Goal: Task Accomplishment & Management: Complete application form

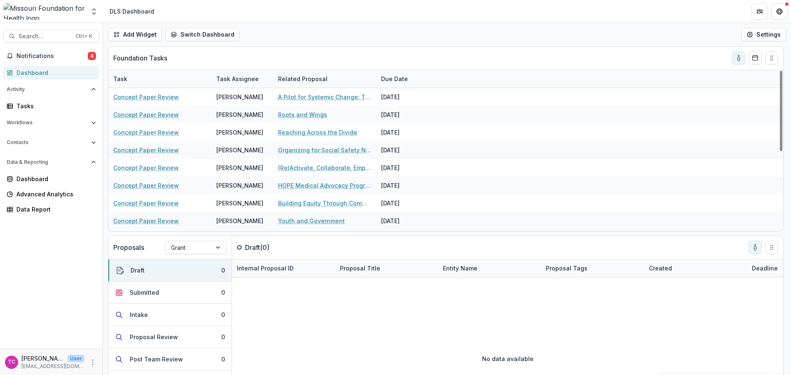
click at [65, 59] on span "Notifications" at bounding box center [51, 56] width 71 height 7
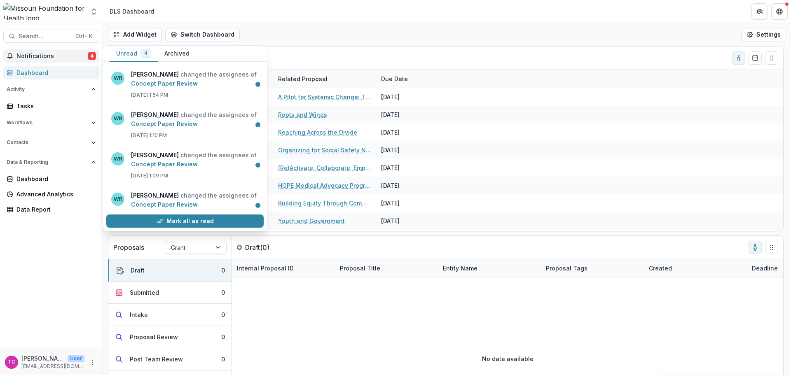
click at [65, 59] on span "Notifications" at bounding box center [51, 56] width 71 height 7
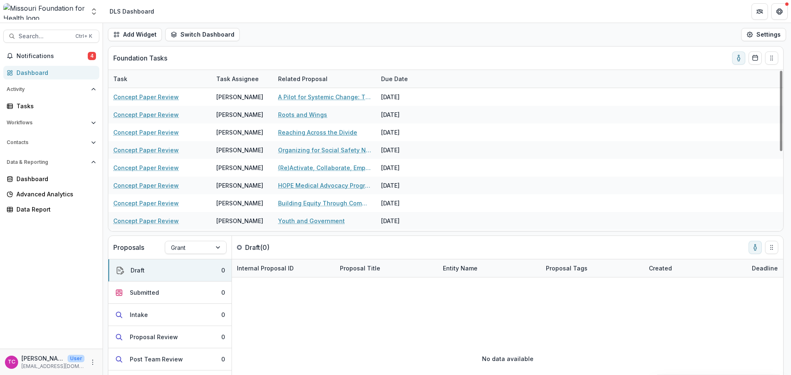
click at [301, 133] on link "Reaching Across the Divide" at bounding box center [317, 132] width 79 height 9
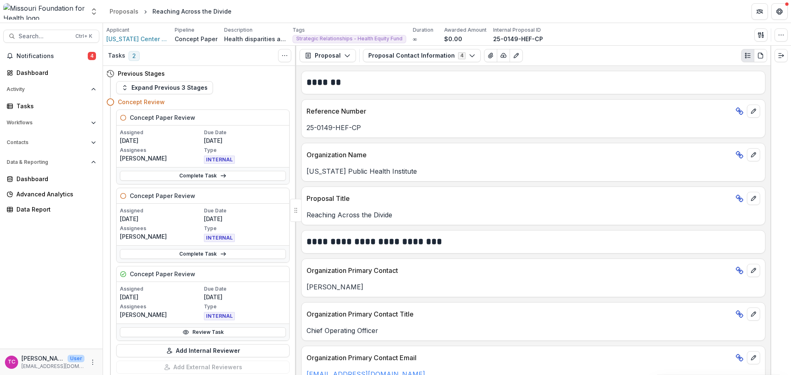
click at [178, 312] on p "[PERSON_NAME]" at bounding box center [161, 315] width 82 height 9
drag, startPoint x: 176, startPoint y: 333, endPoint x: 198, endPoint y: 309, distance: 32.1
click at [176, 333] on link "Review Task" at bounding box center [203, 333] width 166 height 10
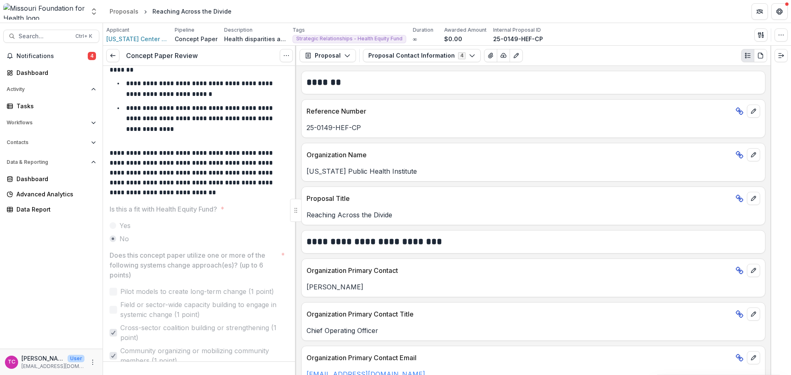
scroll to position [41, 0]
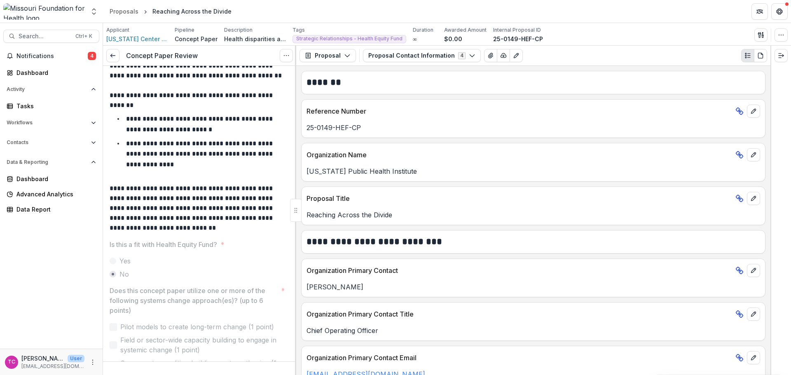
click at [115, 59] on icon at bounding box center [113, 55] width 7 height 7
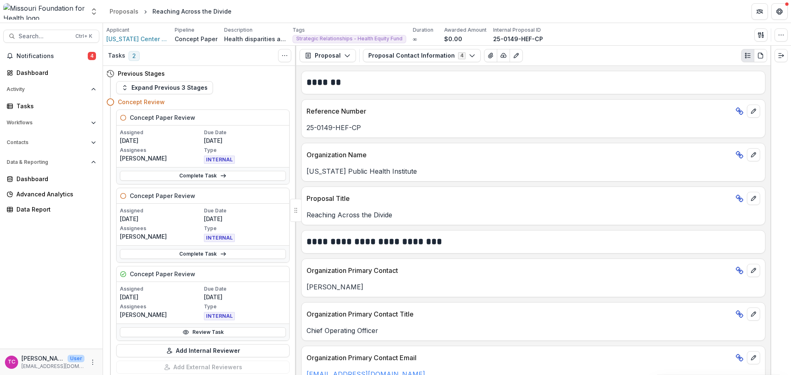
click at [176, 174] on link "Complete Task" at bounding box center [203, 176] width 166 height 10
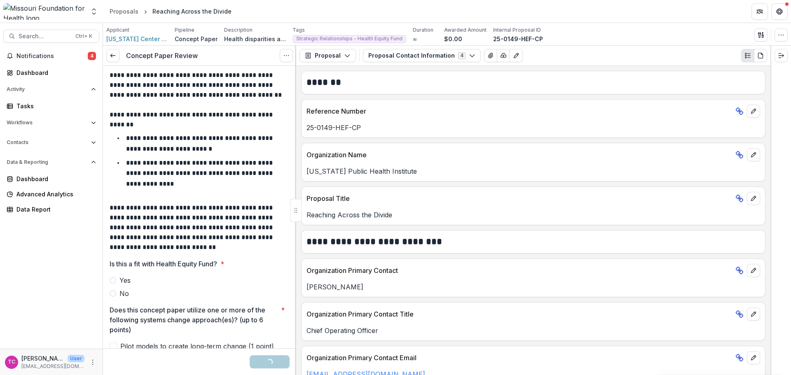
scroll to position [41, 0]
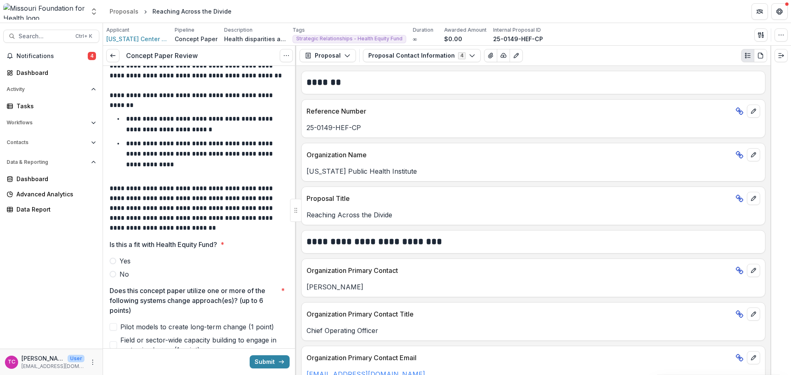
click at [118, 265] on label "Yes" at bounding box center [200, 261] width 180 height 10
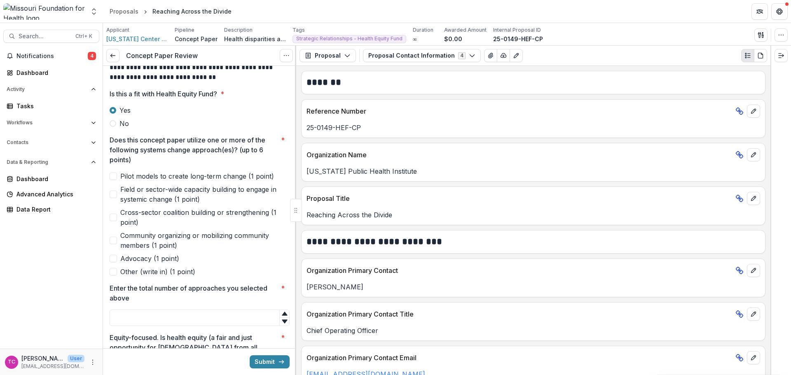
scroll to position [247, 0]
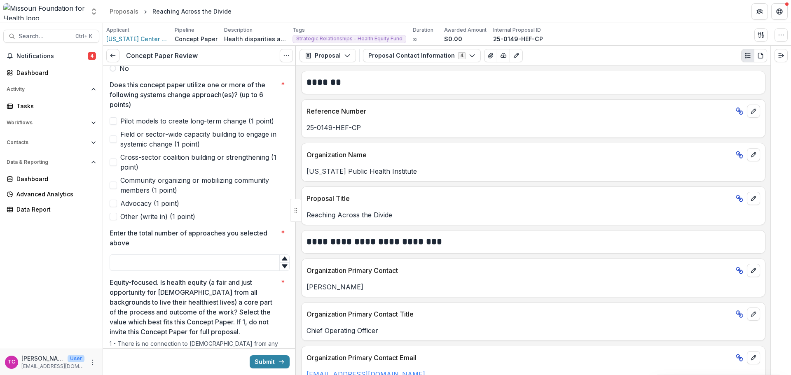
drag, startPoint x: 115, startPoint y: 146, endPoint x: 106, endPoint y: 173, distance: 28.4
click at [115, 146] on label "Field or sector-wide capacity building to engage in systemic change (1 point)" at bounding box center [200, 139] width 180 height 20
click at [123, 162] on span "Cross-sector coalition building or strengthening (1 point)" at bounding box center [204, 162] width 169 height 20
click at [114, 192] on label "Community organizing or mobilizing community members (1 point)" at bounding box center [200, 186] width 180 height 20
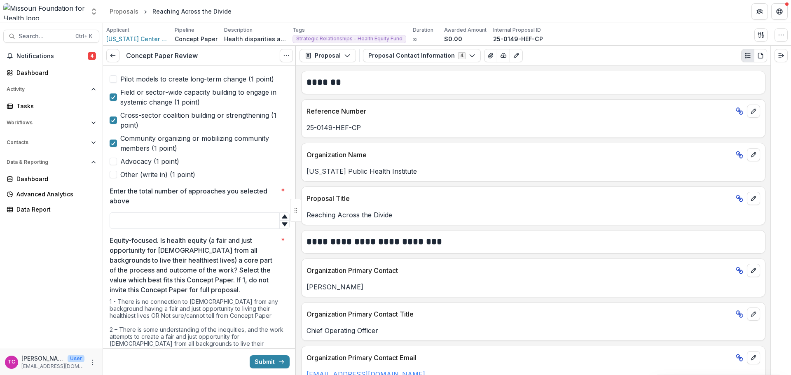
scroll to position [330, 0]
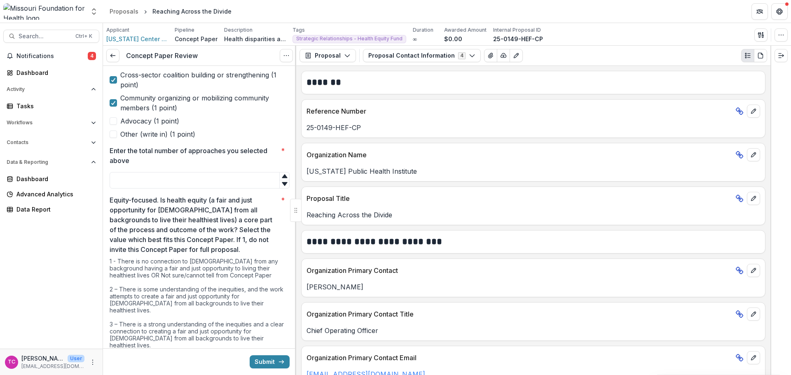
click at [157, 184] on input "Enter the total number of approaches you selected above *" at bounding box center [200, 180] width 180 height 16
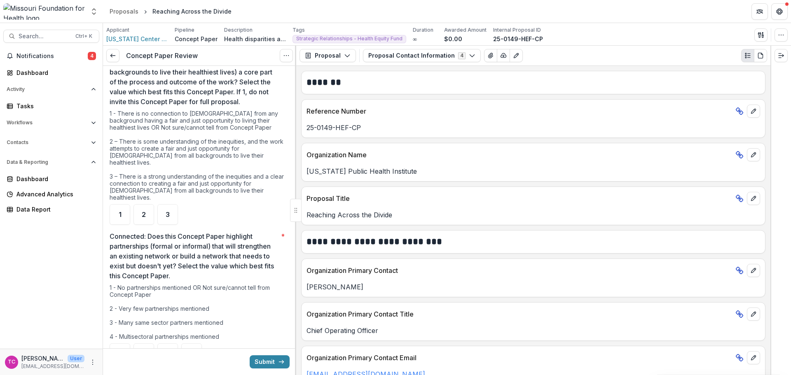
scroll to position [495, 0]
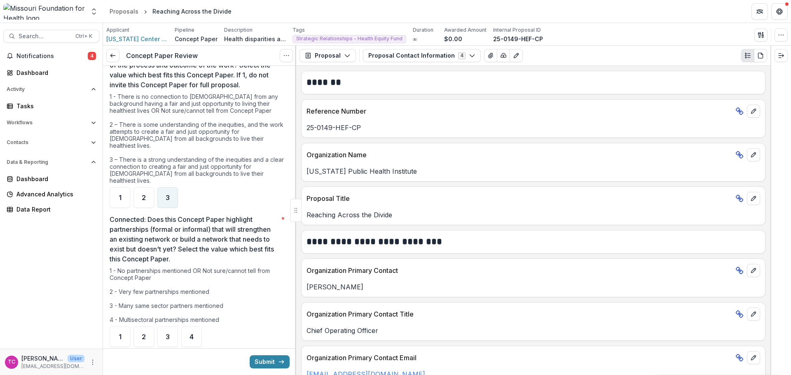
type input "*"
click at [174, 188] on div "3" at bounding box center [167, 198] width 21 height 21
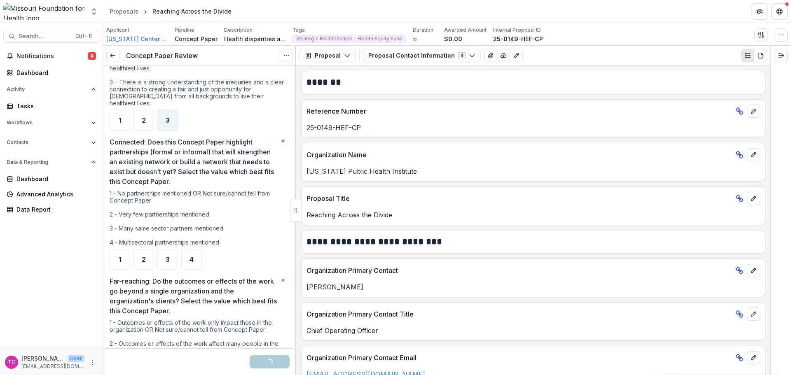
scroll to position [618, 0]
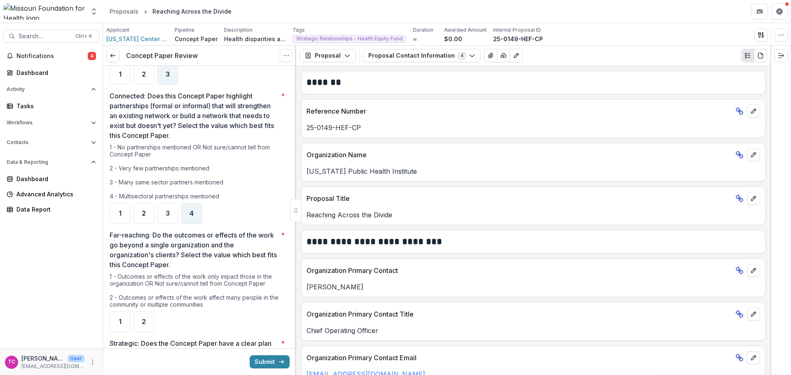
click at [195, 203] on div "4" at bounding box center [191, 213] width 21 height 21
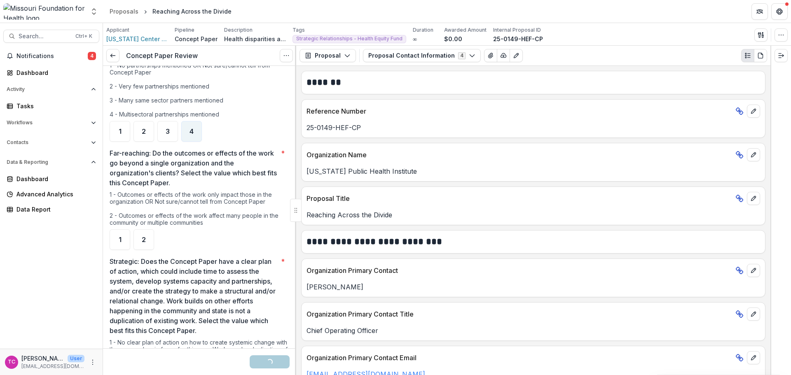
scroll to position [701, 0]
click at [153, 229] on div "2" at bounding box center [144, 239] width 21 height 21
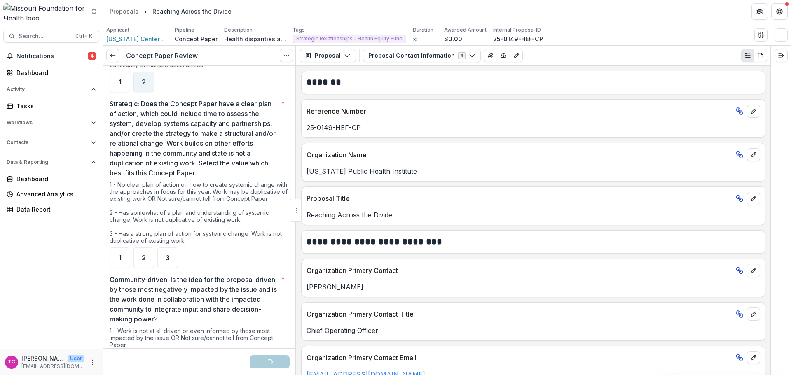
scroll to position [865, 0]
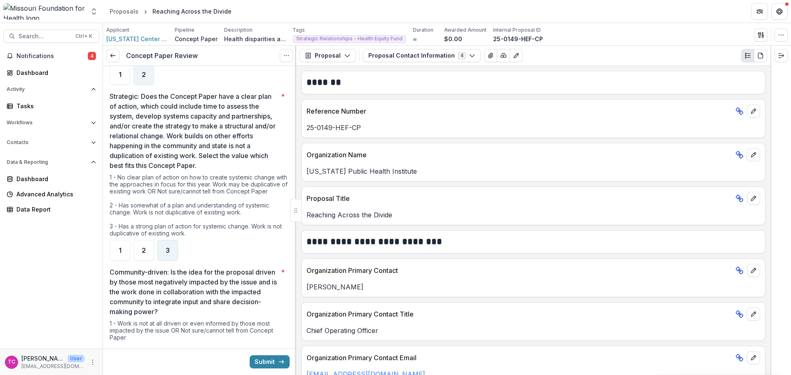
click at [169, 247] on span "3" at bounding box center [168, 250] width 4 height 7
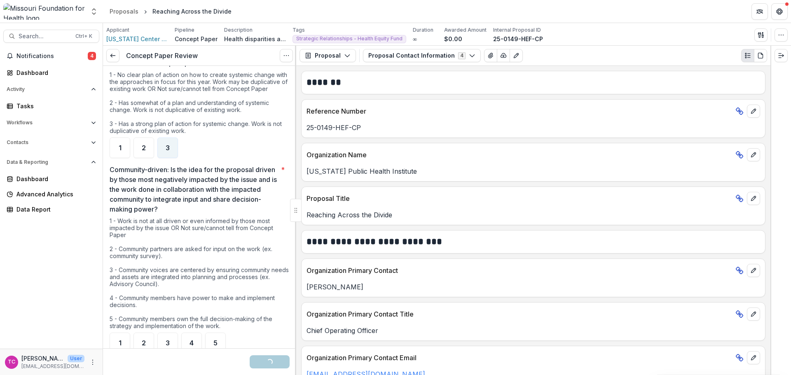
scroll to position [1030, 0]
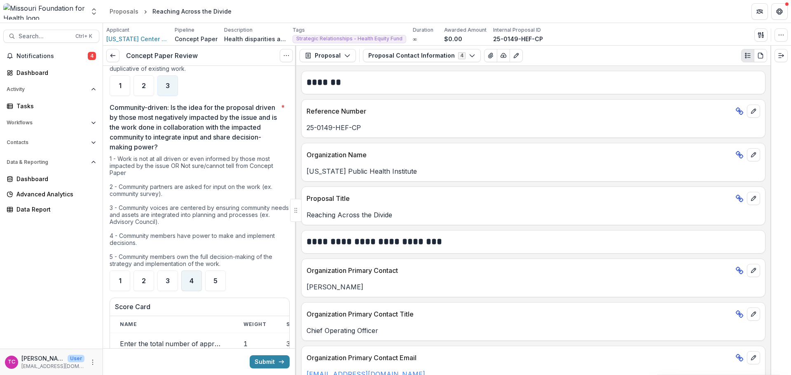
click at [192, 278] on span "4" at bounding box center [192, 281] width 4 height 7
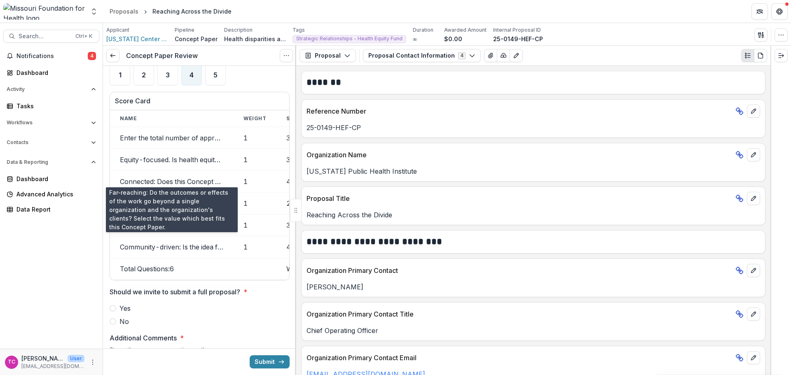
scroll to position [1319, 0]
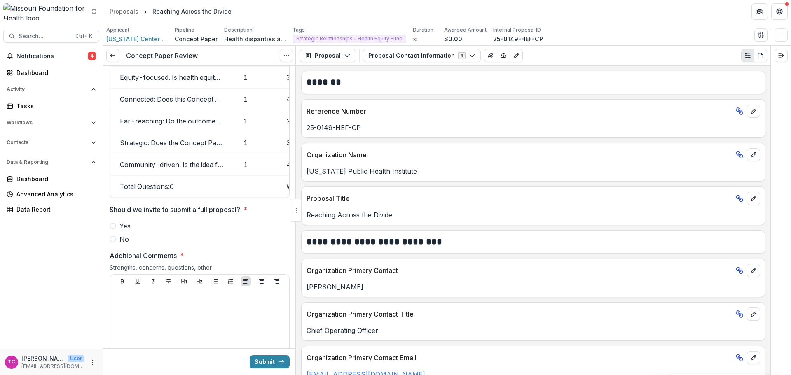
click at [125, 223] on span "Yes" at bounding box center [125, 226] width 11 height 10
click at [141, 308] on div at bounding box center [199, 354] width 173 height 124
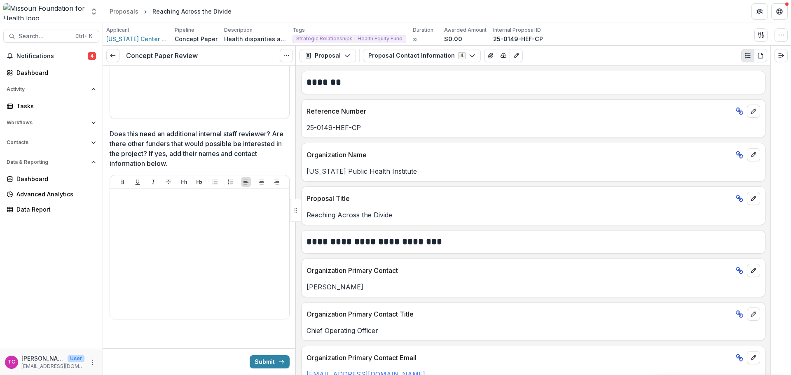
scroll to position [1768, 0]
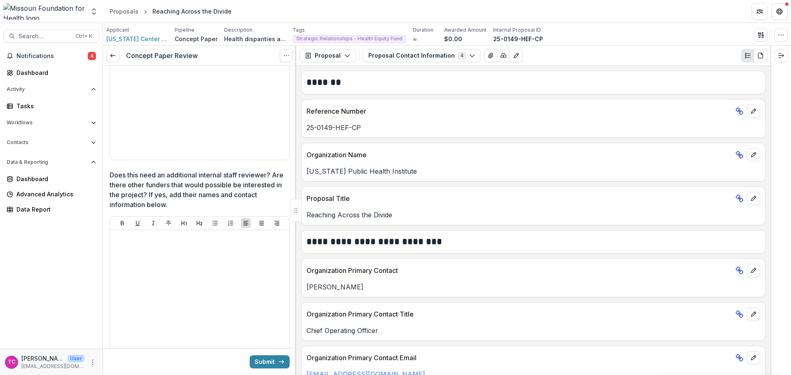
click at [265, 366] on button "Submit" at bounding box center [270, 362] width 40 height 13
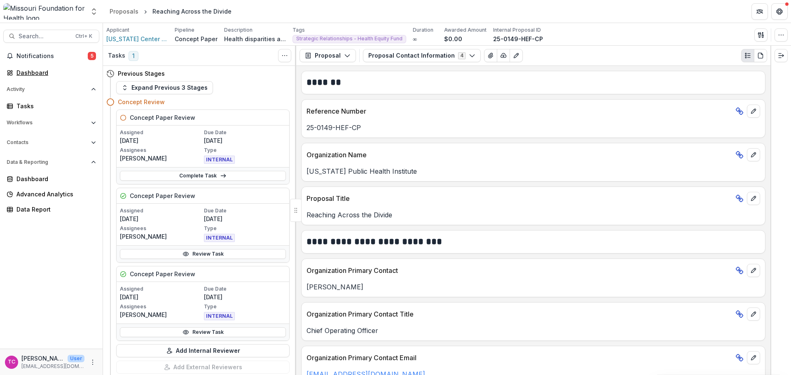
click at [35, 75] on div "Dashboard" at bounding box center [54, 72] width 76 height 9
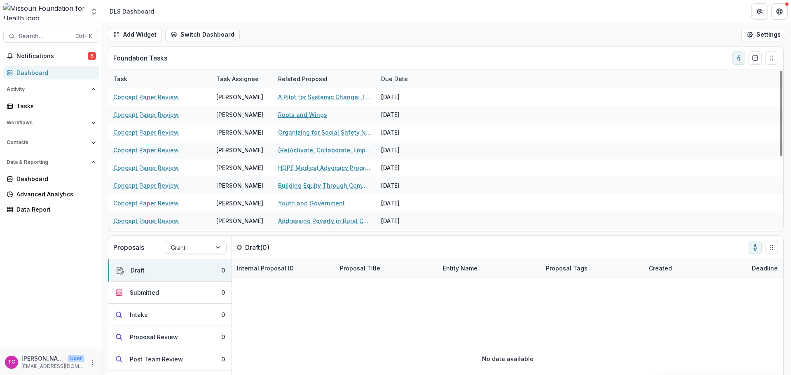
click at [298, 117] on link "Roots and Wings" at bounding box center [302, 114] width 49 height 9
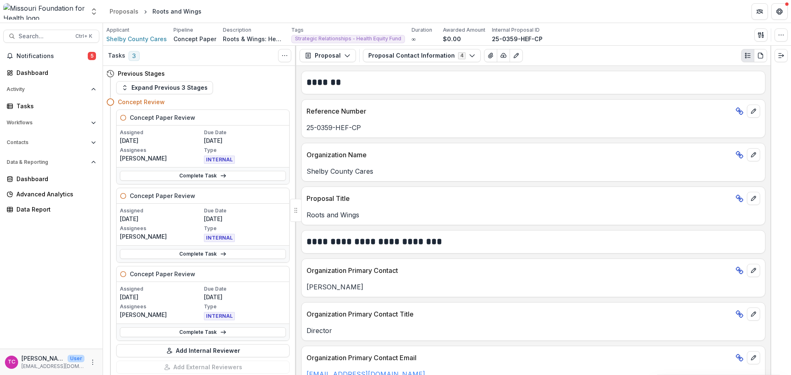
click at [160, 330] on link "Complete Task" at bounding box center [203, 333] width 166 height 10
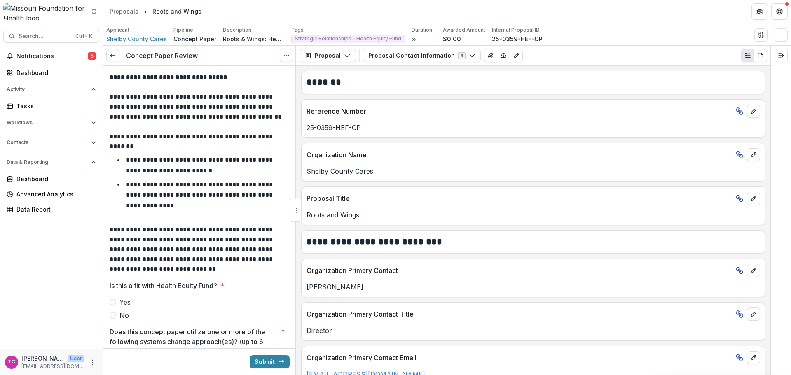
click at [120, 306] on span "Yes" at bounding box center [125, 303] width 11 height 10
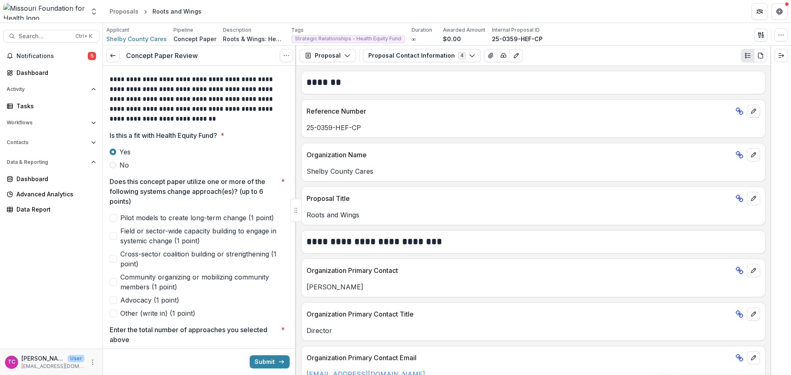
scroll to position [165, 0]
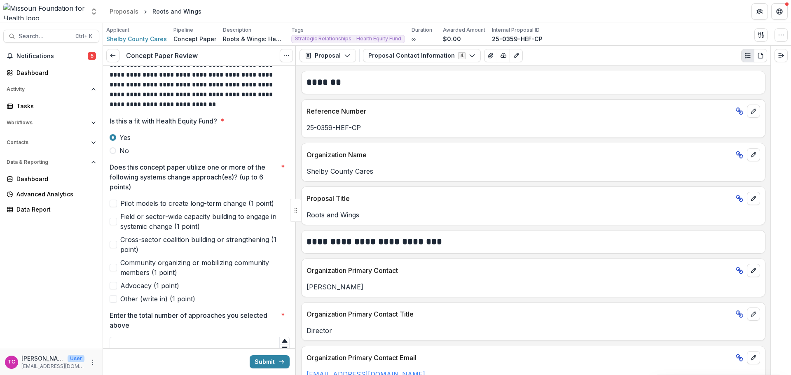
click at [137, 221] on span "Field or sector-wide capacity building to engage in systemic change (1 point)" at bounding box center [204, 222] width 169 height 20
click at [136, 207] on span "Pilot models to create long-term change (1 point)" at bounding box center [197, 204] width 154 height 10
click at [188, 261] on span "Community organizing or mobilizing community members (1 point)" at bounding box center [204, 268] width 169 height 20
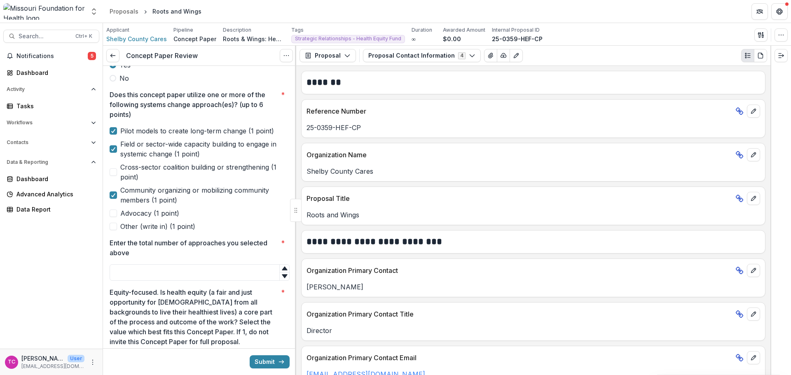
scroll to position [247, 0]
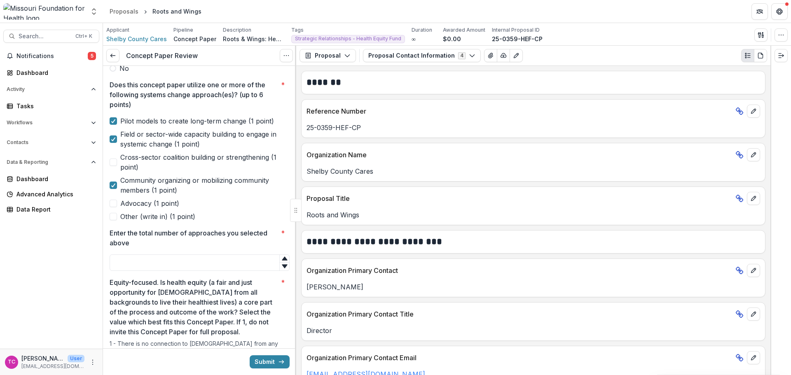
click at [174, 265] on input "Enter the total number of approaches you selected above *" at bounding box center [200, 263] width 180 height 16
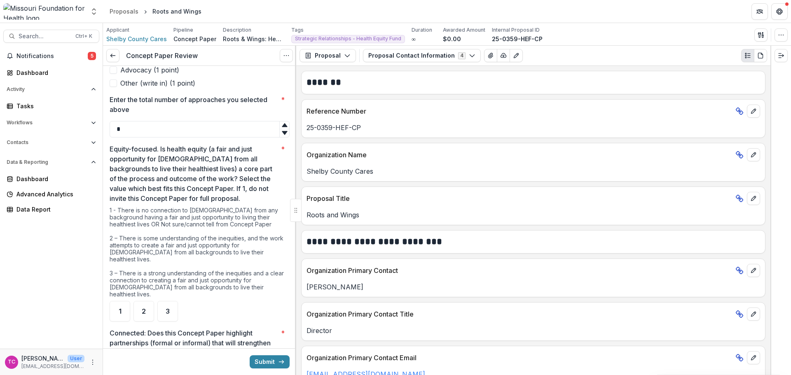
scroll to position [371, 0]
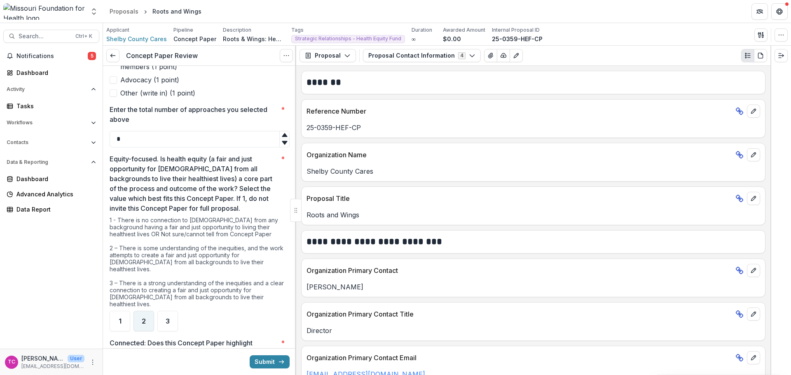
type input "*"
click at [148, 311] on div "2" at bounding box center [144, 321] width 21 height 21
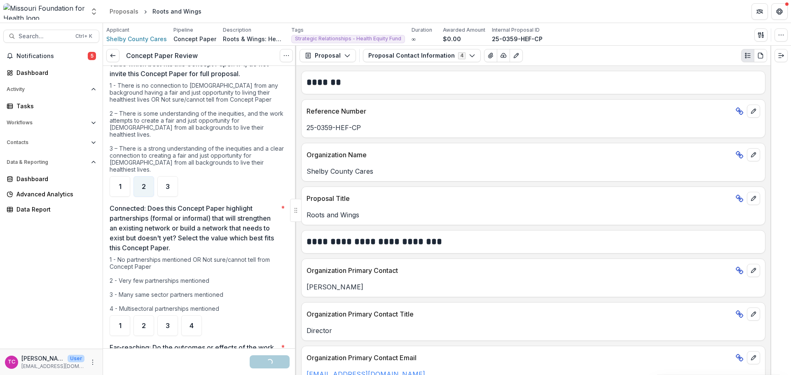
scroll to position [536, 0]
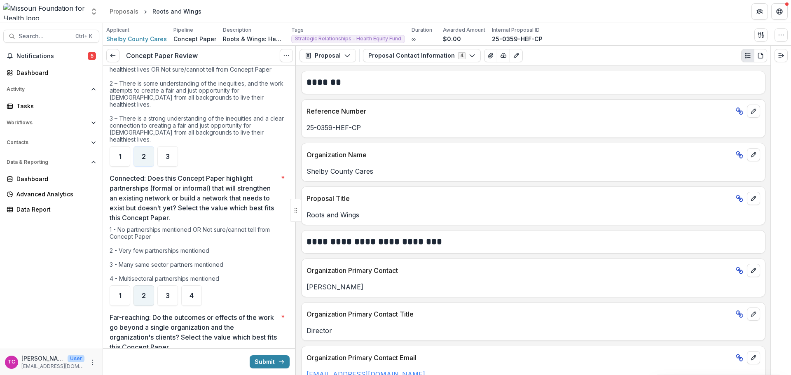
click at [143, 293] on span "2" at bounding box center [144, 296] width 4 height 7
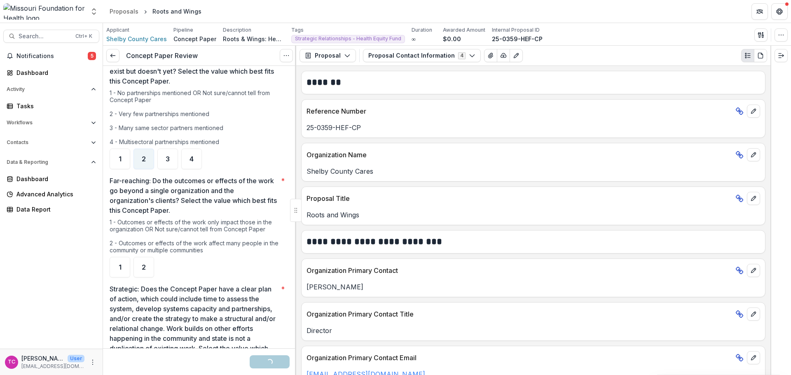
scroll to position [701, 0]
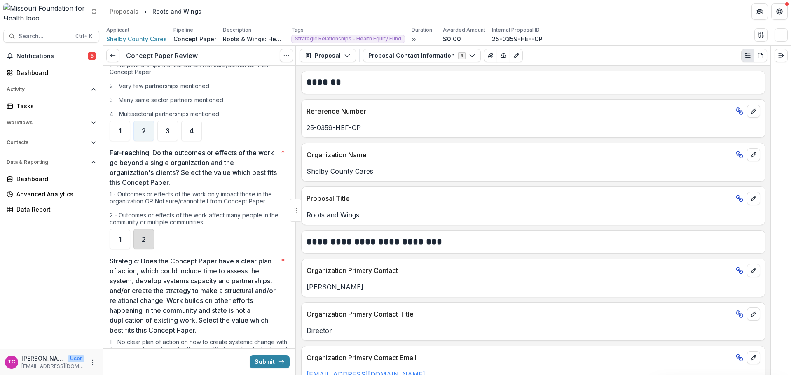
click at [141, 229] on div "2" at bounding box center [144, 239] width 21 height 21
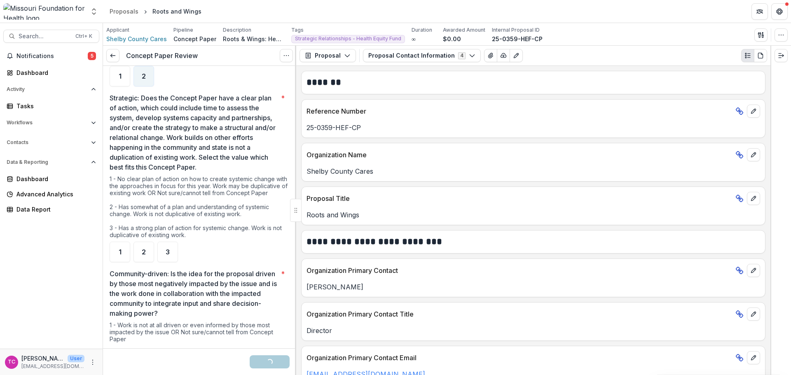
scroll to position [865, 0]
click at [170, 244] on div "3" at bounding box center [167, 250] width 21 height 21
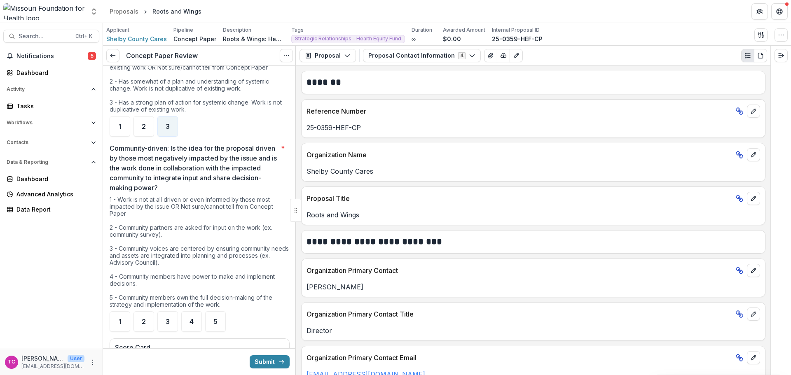
scroll to position [1030, 0]
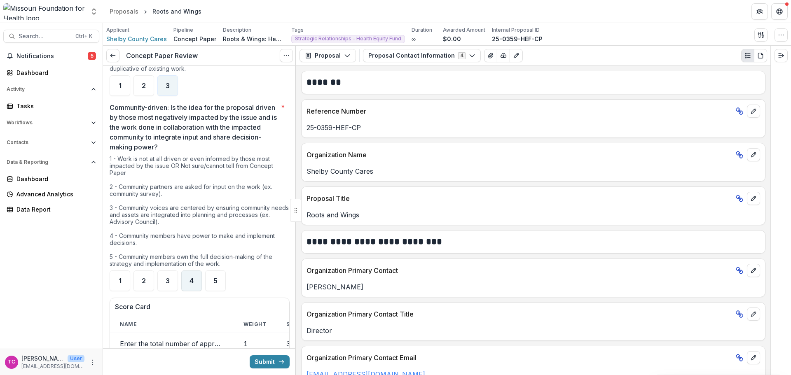
click at [197, 271] on div "4" at bounding box center [191, 281] width 21 height 21
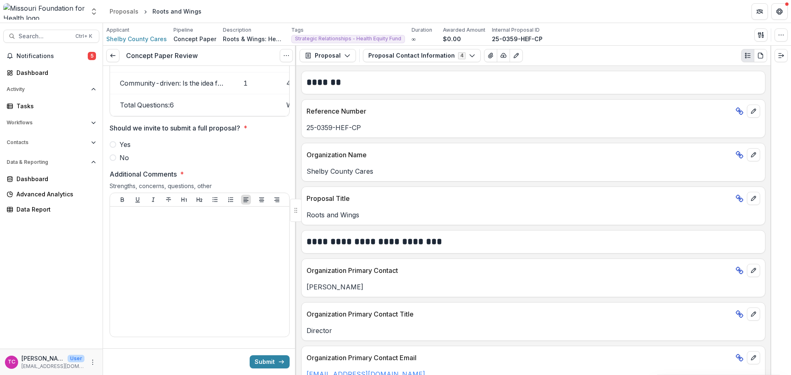
scroll to position [1360, 0]
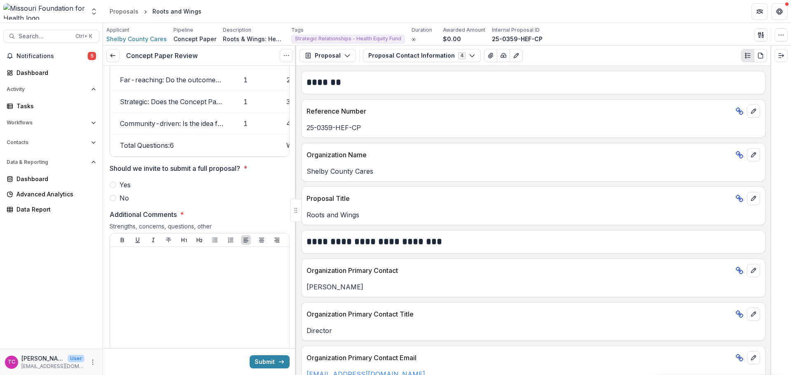
click at [125, 183] on span "Yes" at bounding box center [125, 185] width 11 height 10
click at [166, 307] on div at bounding box center [199, 313] width 173 height 124
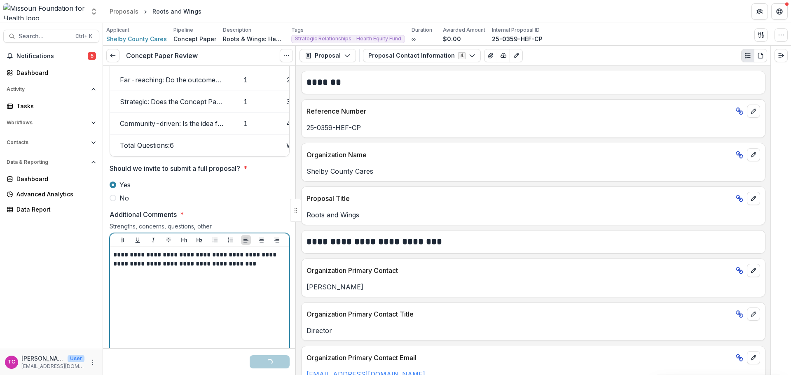
click at [253, 262] on p "**********" at bounding box center [198, 260] width 170 height 18
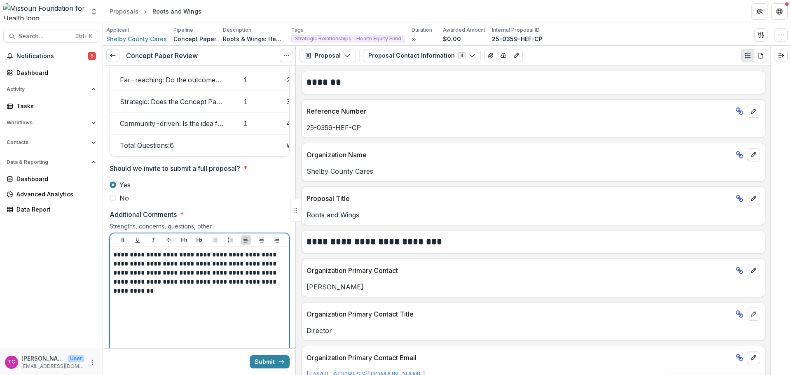
click at [154, 286] on div "**********" at bounding box center [199, 313] width 173 height 124
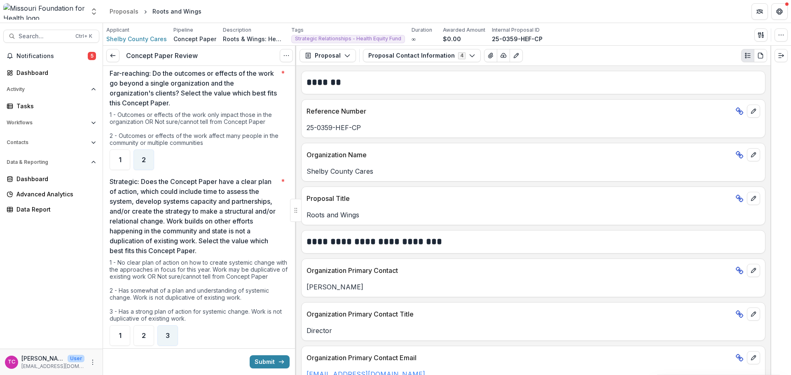
scroll to position [659, 0]
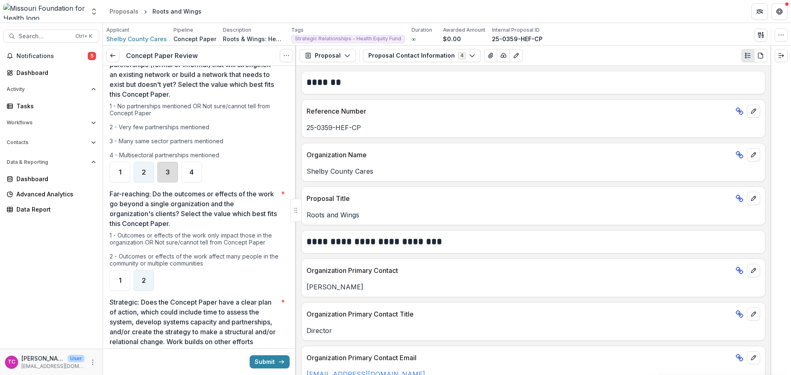
click at [173, 167] on div "3" at bounding box center [167, 172] width 21 height 21
click at [192, 165] on div "4" at bounding box center [191, 172] width 21 height 21
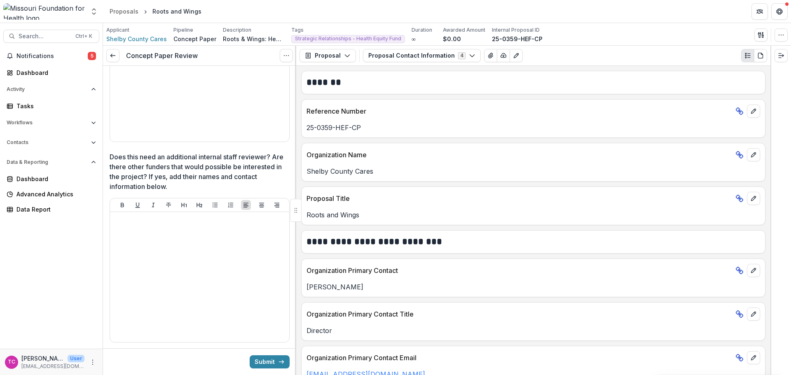
scroll to position [1521, 0]
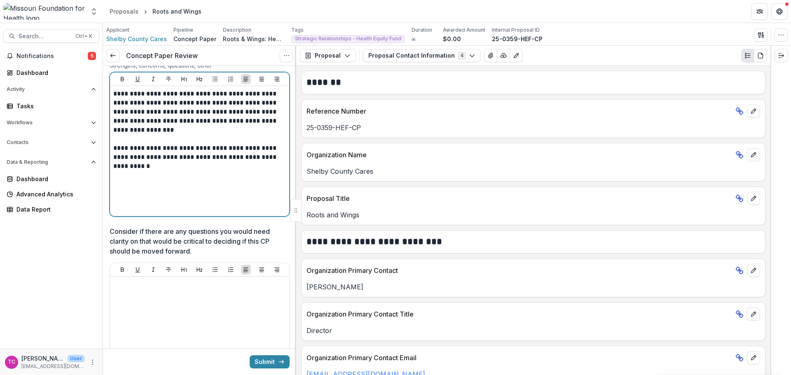
click at [197, 163] on p "**********" at bounding box center [198, 157] width 170 height 27
click at [190, 157] on p "**********" at bounding box center [198, 157] width 170 height 27
click at [244, 171] on div "**********" at bounding box center [199, 151] width 173 height 124
click at [130, 190] on p "**********" at bounding box center [198, 189] width 170 height 18
click at [137, 190] on p "**********" at bounding box center [198, 189] width 170 height 18
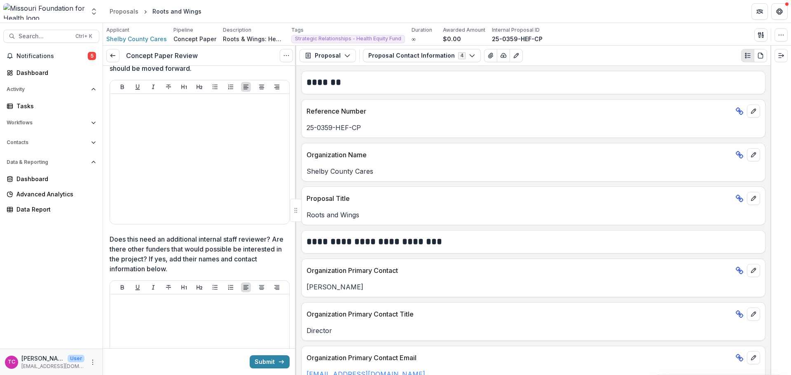
scroll to position [1768, 0]
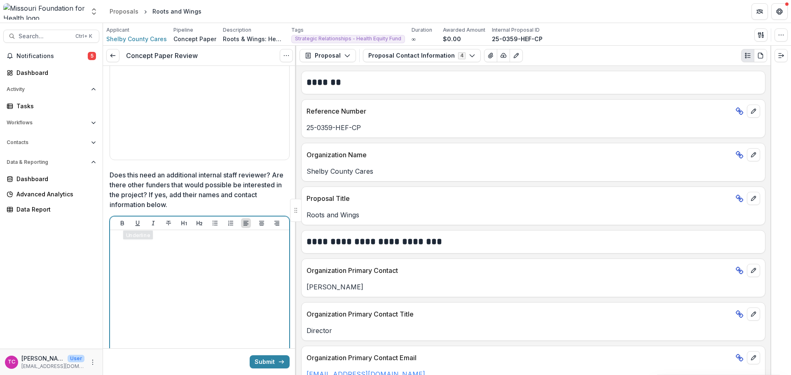
click at [155, 258] on div at bounding box center [199, 296] width 173 height 124
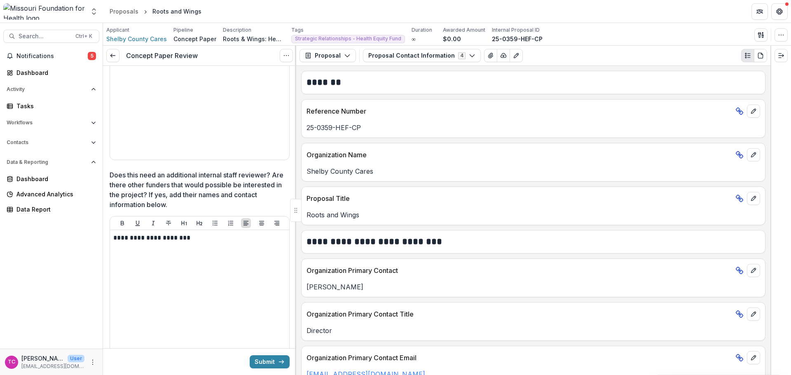
scroll to position [1727, 0]
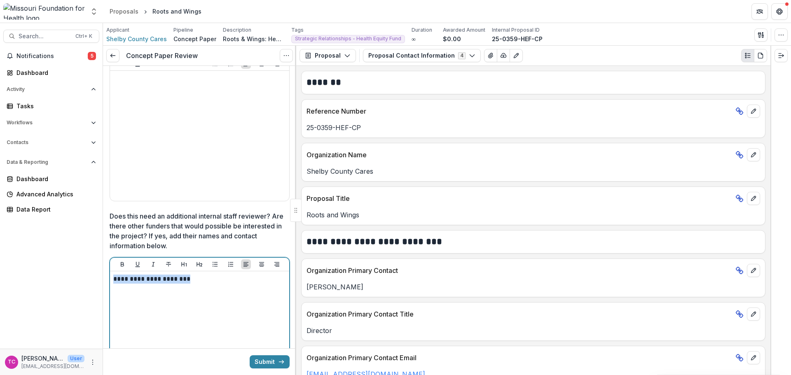
drag, startPoint x: 213, startPoint y: 278, endPoint x: 110, endPoint y: 274, distance: 103.5
click at [110, 274] on div "**********" at bounding box center [200, 330] width 180 height 145
click at [141, 290] on p "**********" at bounding box center [198, 284] width 170 height 18
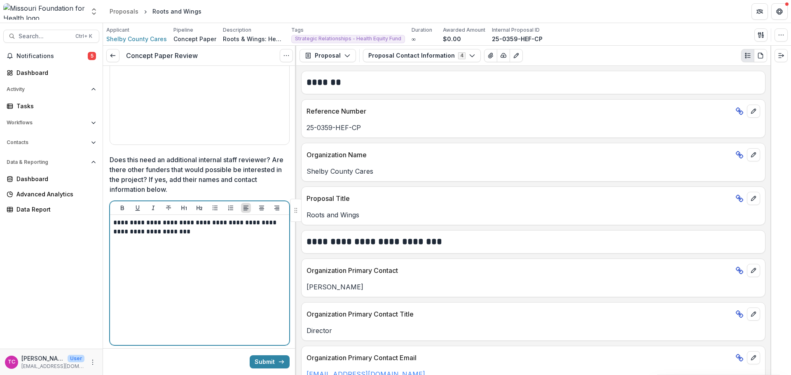
scroll to position [1810, 0]
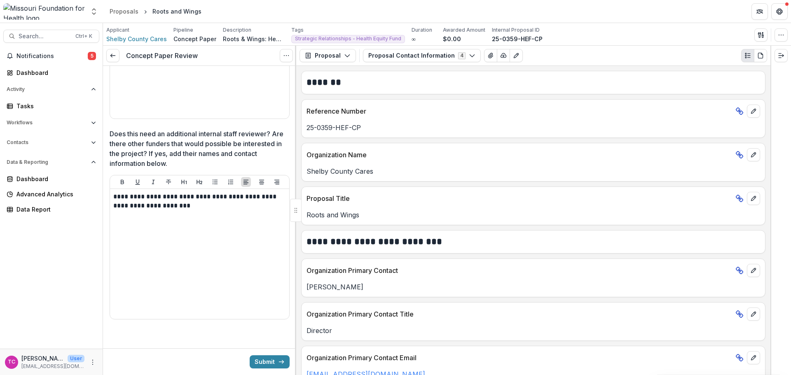
click at [255, 362] on button "Submit" at bounding box center [270, 362] width 40 height 13
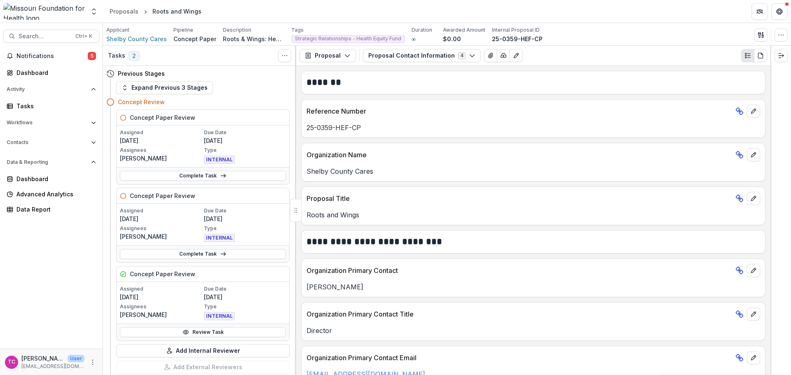
click at [90, 58] on span "5" at bounding box center [92, 56] width 8 height 8
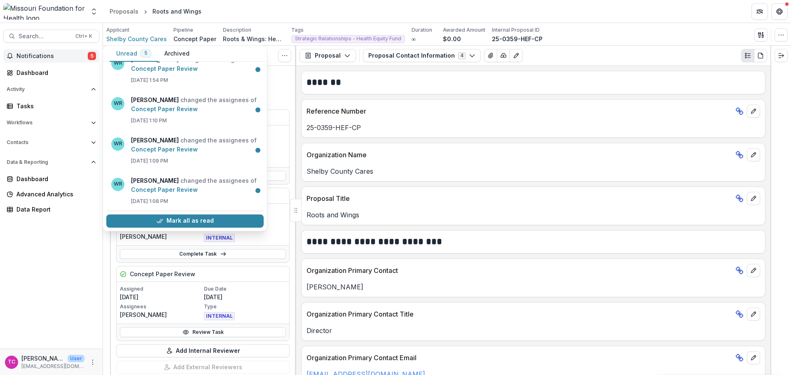
scroll to position [64, 0]
click at [208, 219] on button "Mark all as read" at bounding box center [184, 221] width 157 height 13
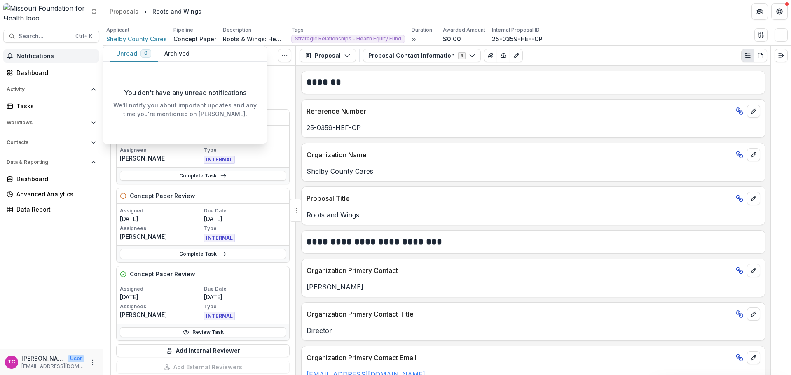
scroll to position [0, 0]
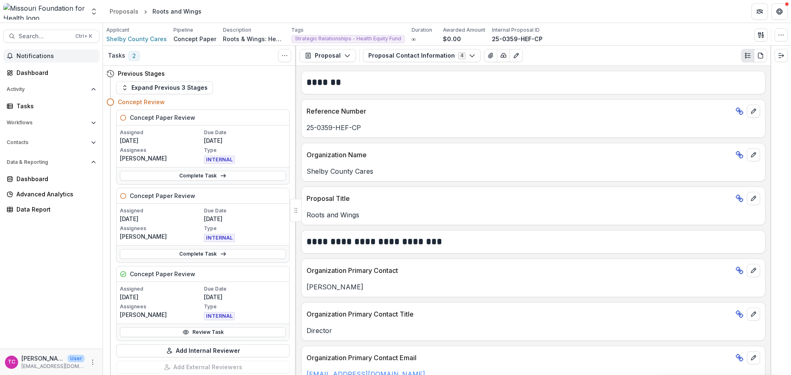
click at [38, 72] on div "Dashboard" at bounding box center [54, 72] width 76 height 9
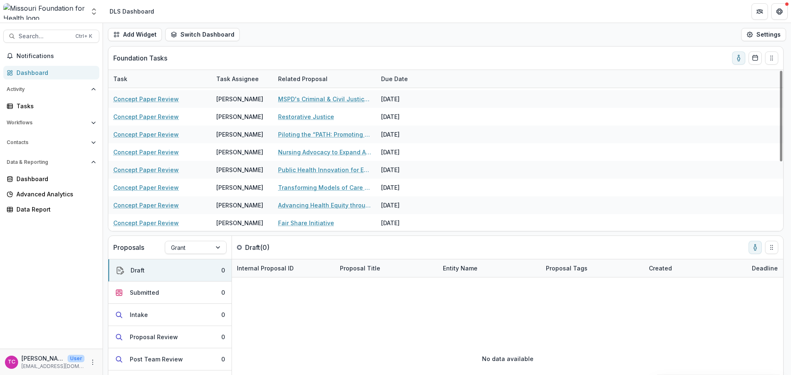
scroll to position [123, 0]
click at [291, 204] on link "Advancing Health Equity through Telehealth: A Landscape Assessment and Feasibil…" at bounding box center [324, 204] width 93 height 9
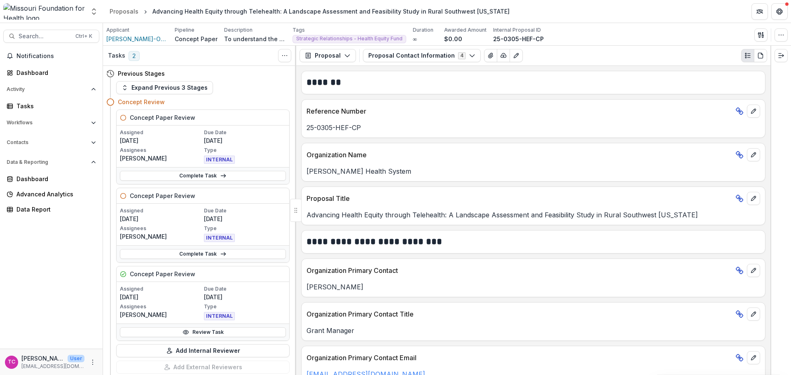
click at [197, 333] on link "Review Task" at bounding box center [203, 333] width 166 height 10
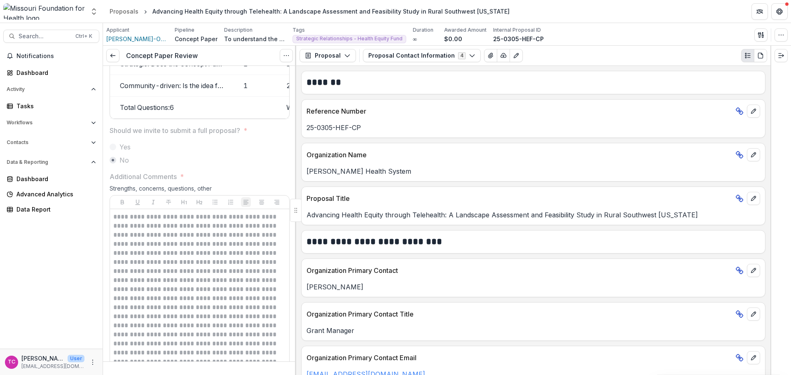
scroll to position [1401, 0]
click at [119, 54] on link at bounding box center [112, 55] width 13 height 13
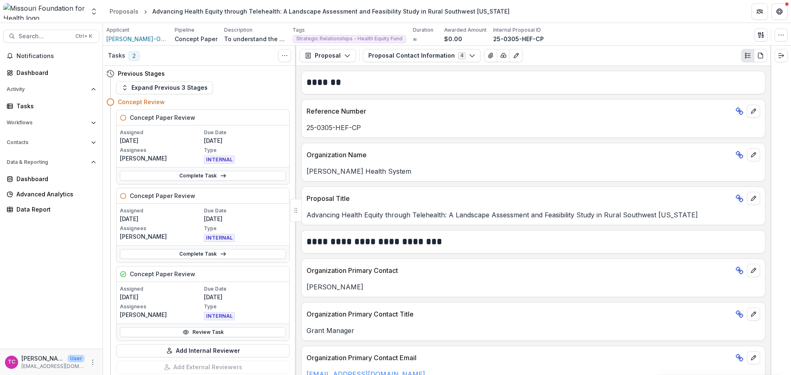
click at [187, 249] on link "Complete Task" at bounding box center [203, 254] width 166 height 10
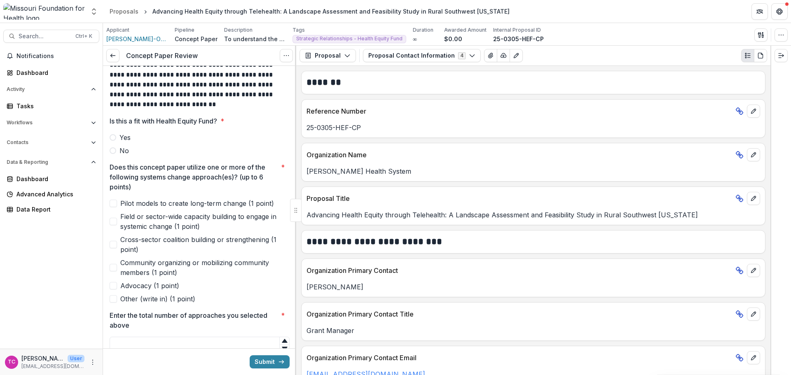
scroll to position [124, 0]
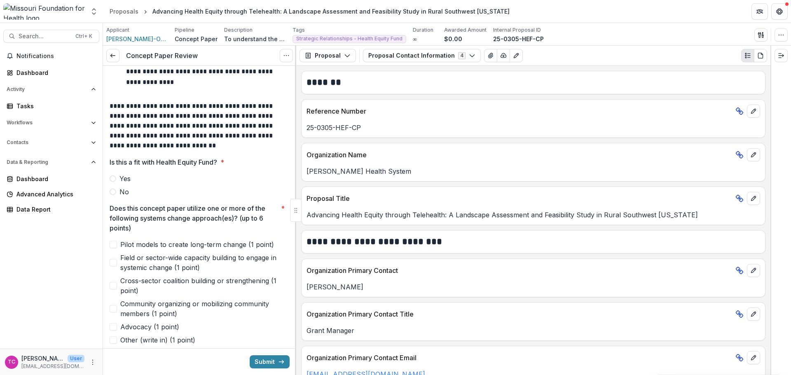
click at [122, 180] on span "Yes" at bounding box center [125, 179] width 11 height 10
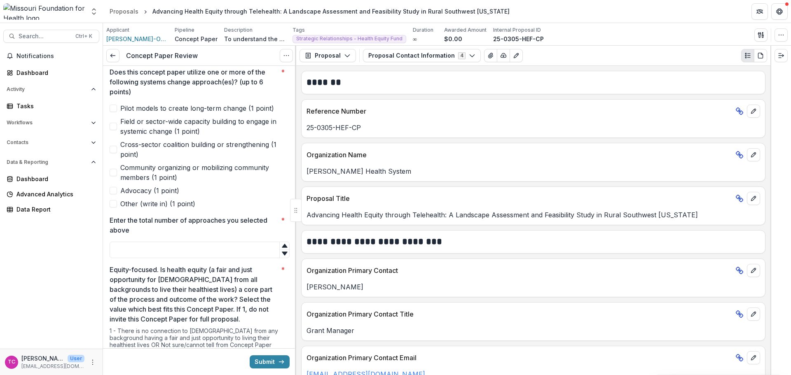
scroll to position [247, 0]
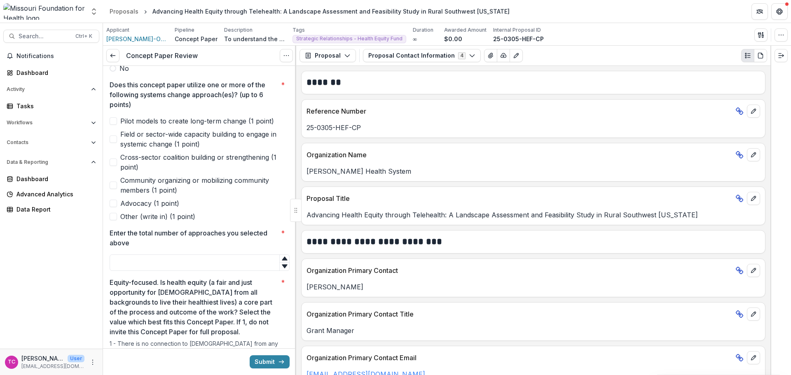
click at [200, 138] on span "Field or sector-wide capacity building to engage in systemic change (1 point)" at bounding box center [204, 139] width 169 height 20
click at [192, 264] on input "Enter the total number of approaches you selected above *" at bounding box center [200, 263] width 180 height 16
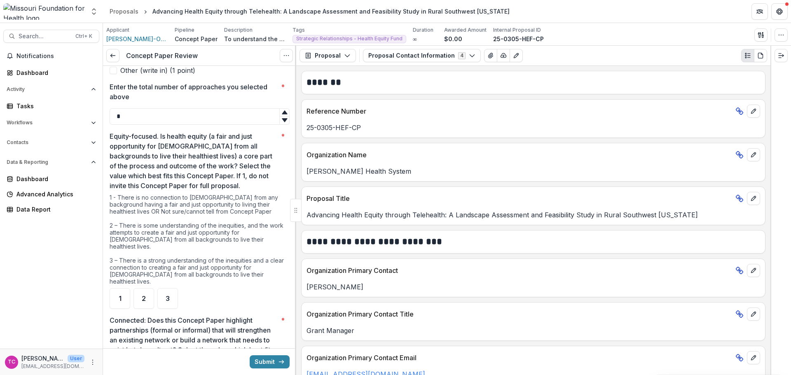
scroll to position [412, 0]
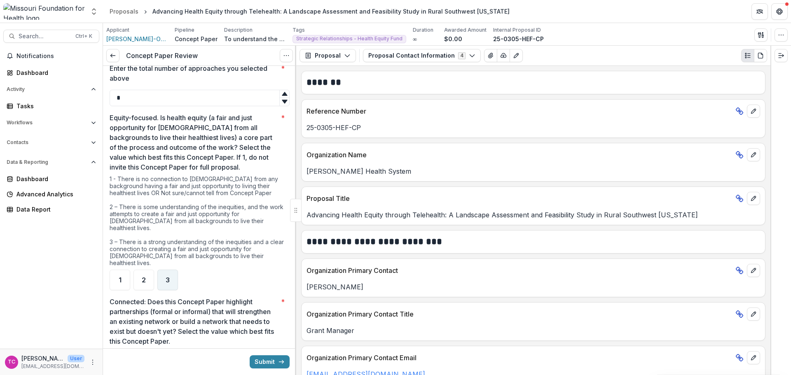
click at [166, 277] on span "3" at bounding box center [168, 280] width 4 height 7
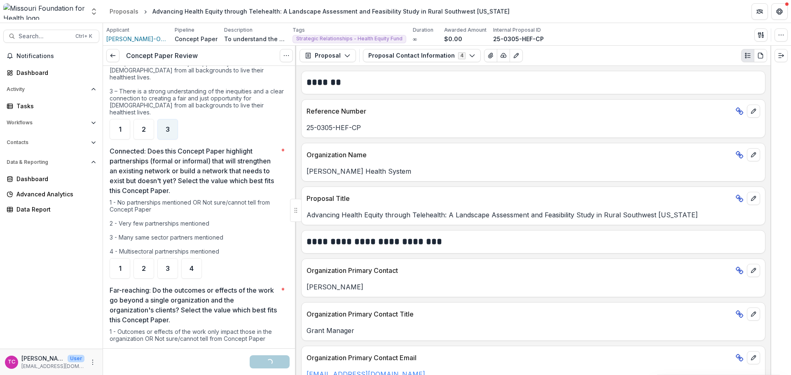
scroll to position [577, 0]
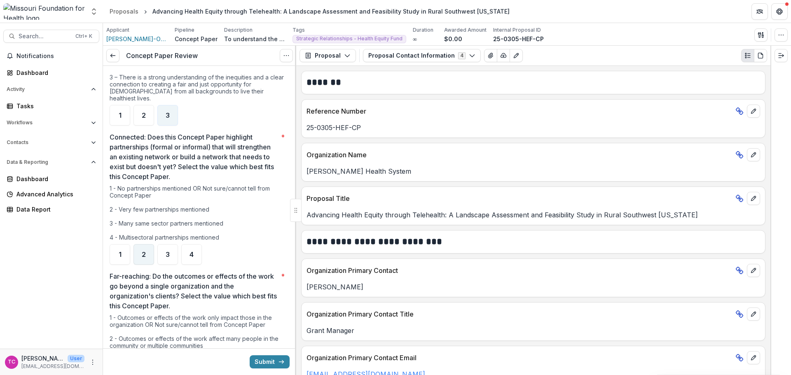
type input "*"
click at [138, 244] on div "2" at bounding box center [144, 254] width 21 height 21
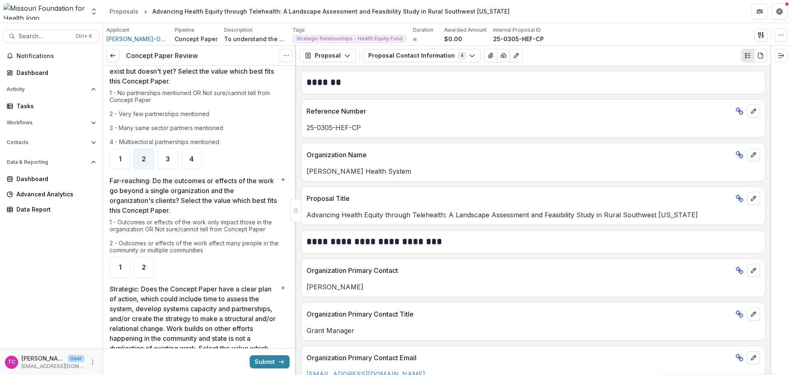
scroll to position [659, 0]
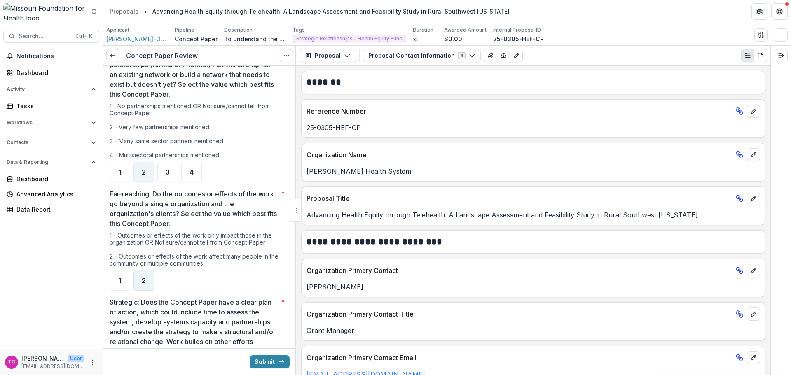
click at [145, 277] on span "2" at bounding box center [144, 280] width 4 height 7
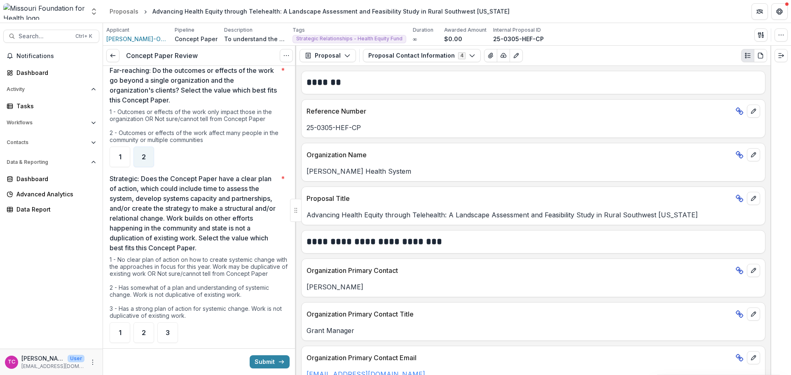
scroll to position [824, 0]
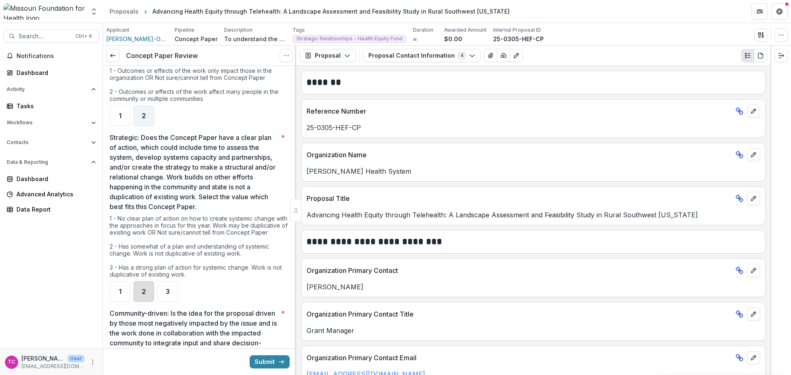
click at [134, 281] on div "2" at bounding box center [144, 291] width 21 height 21
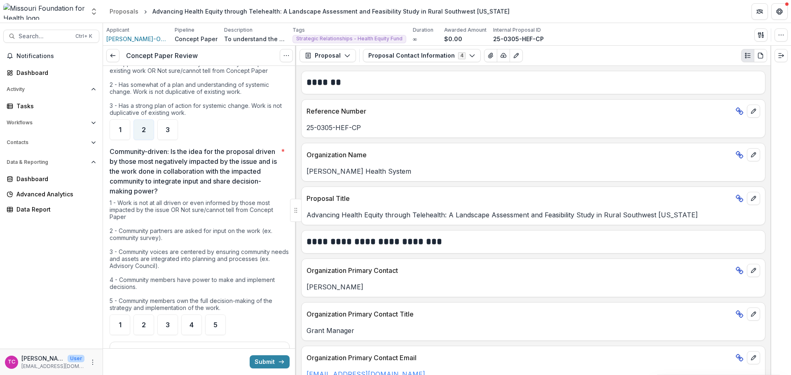
scroll to position [989, 0]
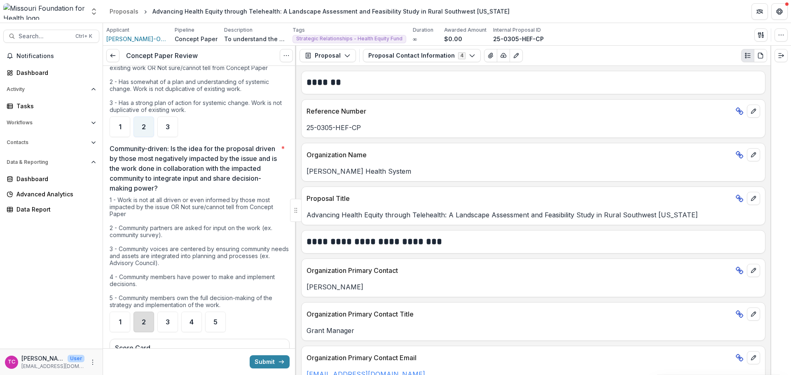
click at [140, 319] on div "2" at bounding box center [144, 322] width 21 height 21
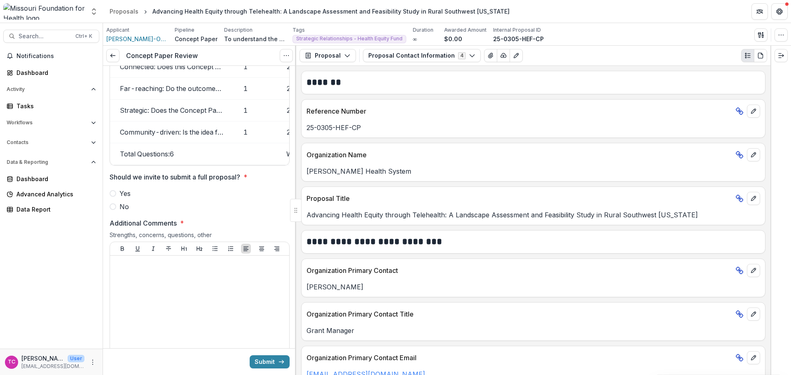
scroll to position [1360, 0]
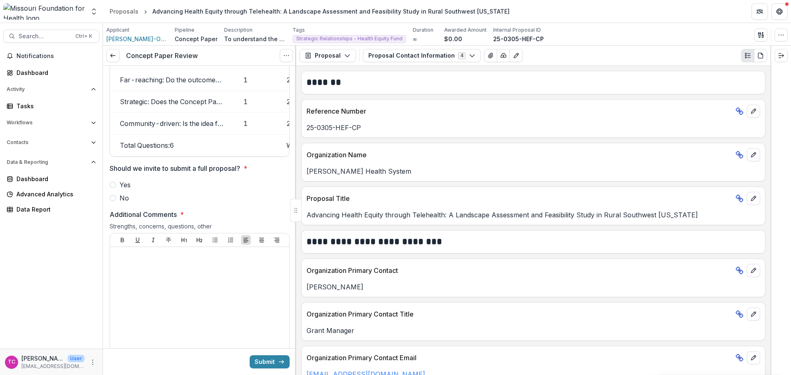
click at [114, 197] on span at bounding box center [113, 198] width 7 height 7
click at [203, 276] on div at bounding box center [199, 313] width 173 height 124
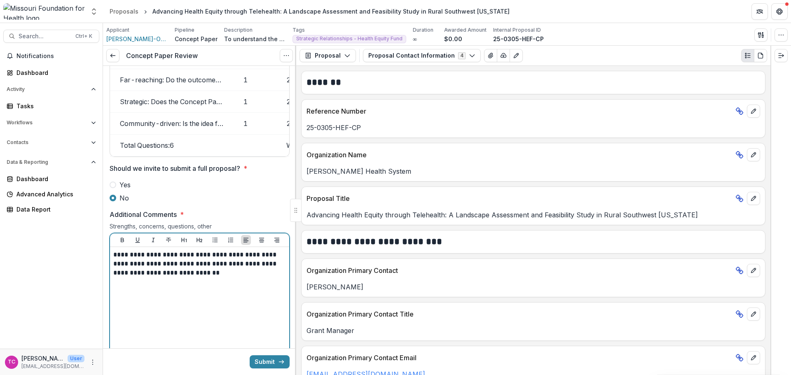
drag, startPoint x: 213, startPoint y: 302, endPoint x: 213, endPoint y: 294, distance: 7.4
click at [213, 302] on div "**********" at bounding box center [199, 313] width 173 height 124
drag, startPoint x: 257, startPoint y: 256, endPoint x: 71, endPoint y: 254, distance: 185.5
click at [71, 254] on main "Search... Ctrl + K Notifications Dashboard Activity Tasks Workflows Proposals P…" at bounding box center [395, 199] width 791 height 352
click at [255, 267] on p "**********" at bounding box center [198, 260] width 170 height 18
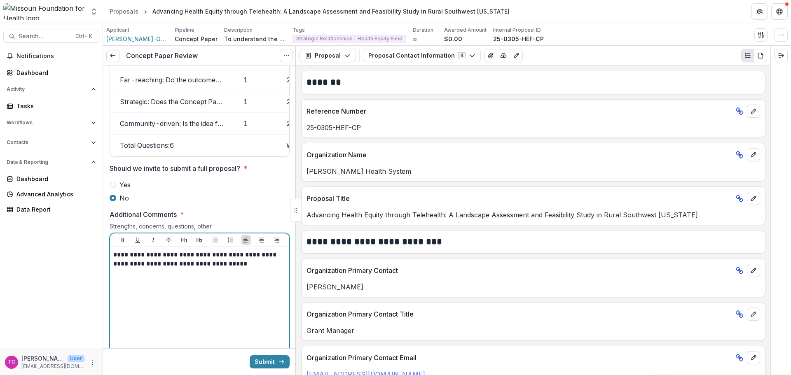
click at [254, 267] on p "**********" at bounding box center [198, 260] width 170 height 18
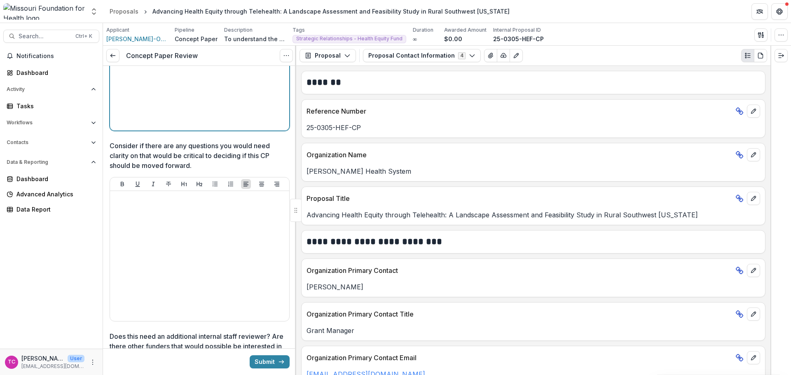
scroll to position [1607, 0]
click at [257, 362] on button "Submit" at bounding box center [270, 362] width 40 height 13
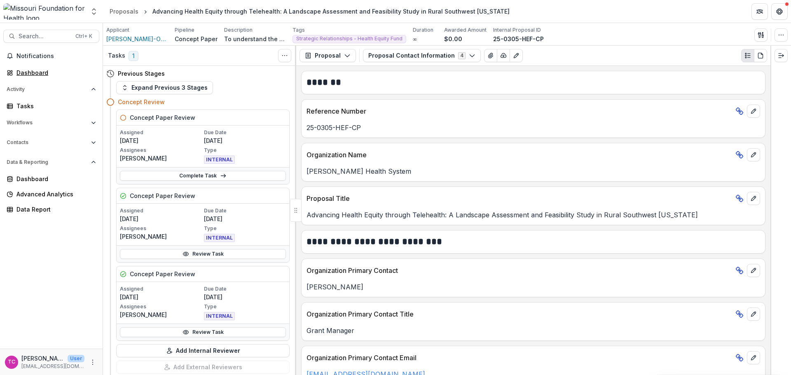
click at [37, 75] on div "Dashboard" at bounding box center [54, 72] width 76 height 9
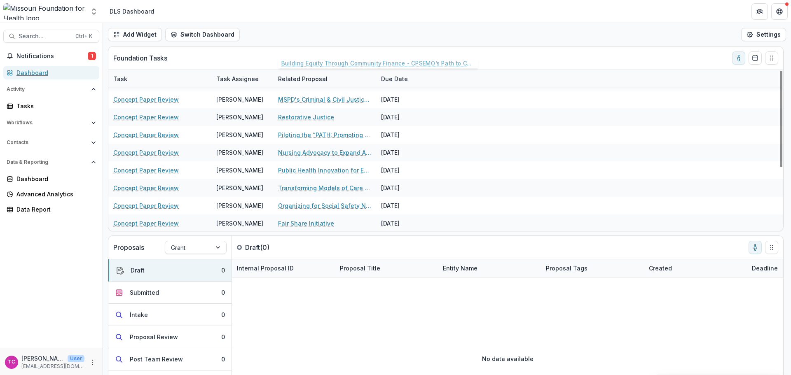
scroll to position [105, 0]
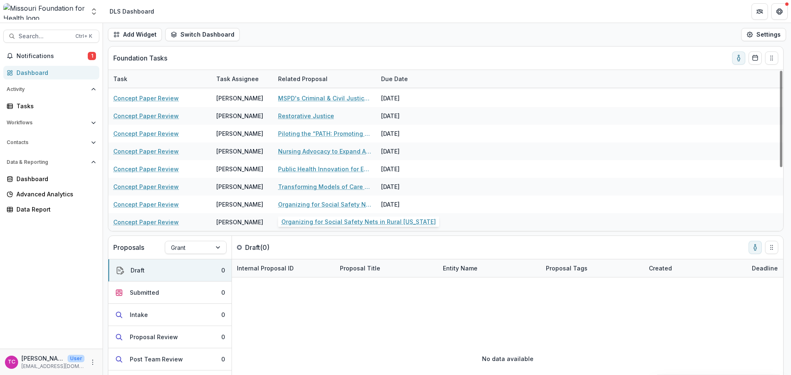
click at [335, 200] on div "Organizing for Social Safety Nets in Rural [US_STATE]" at bounding box center [324, 205] width 93 height 18
click at [345, 203] on link "Organizing for Social Safety Nets in Rural [US_STATE]" at bounding box center [324, 204] width 93 height 9
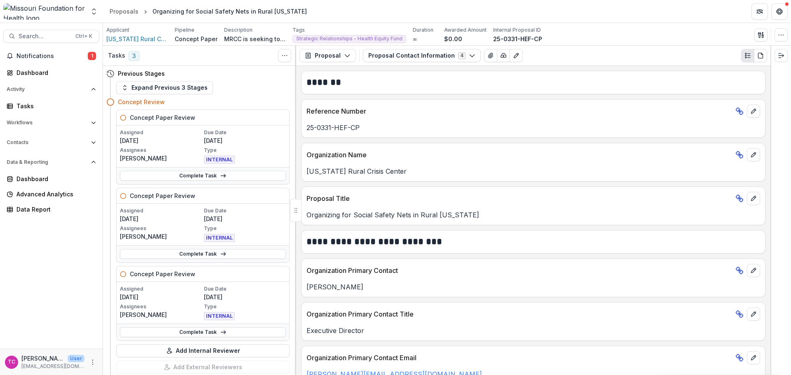
click at [190, 179] on link "Complete Task" at bounding box center [203, 176] width 166 height 10
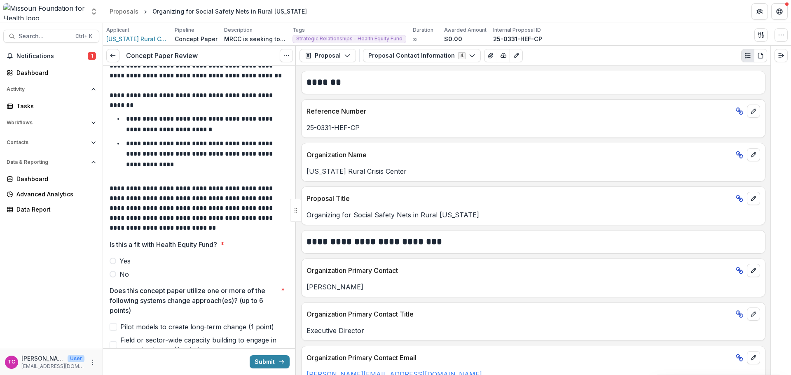
click at [120, 261] on div "Is this a fit with Health Equity Fund? * Yes No" at bounding box center [200, 260] width 180 height 40
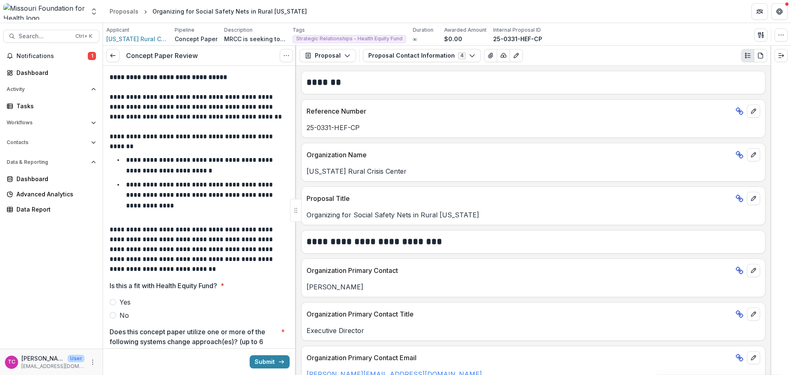
click at [118, 300] on label "Yes" at bounding box center [200, 303] width 180 height 10
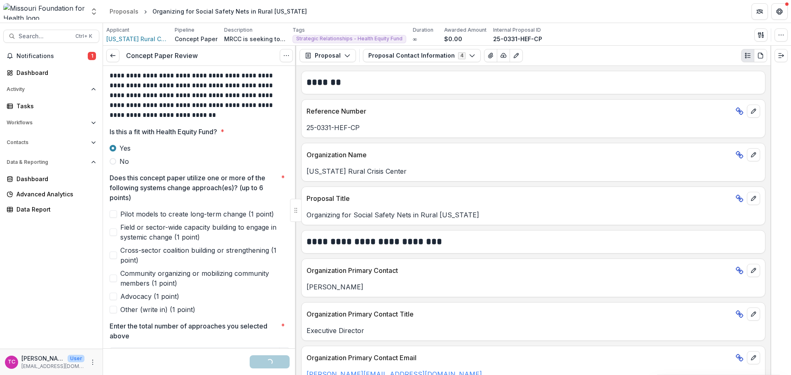
scroll to position [206, 0]
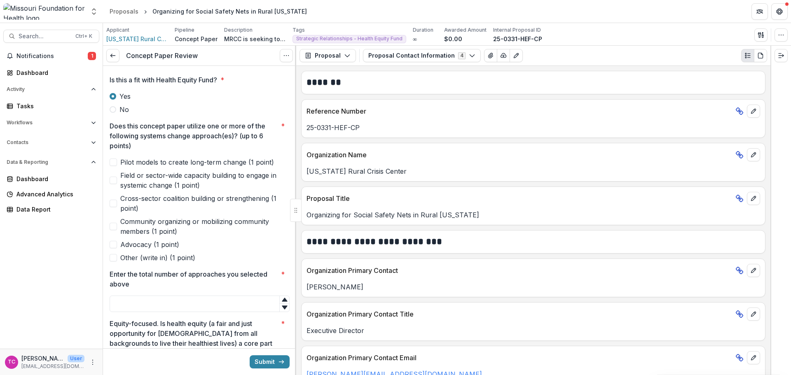
click at [148, 225] on span "Community organizing or mobilizing community members (1 point)" at bounding box center [204, 227] width 169 height 20
click at [139, 202] on span "Cross-sector coalition building or strengthening (1 point)" at bounding box center [204, 204] width 169 height 20
click at [142, 242] on span "Advocacy (1 point)" at bounding box center [149, 245] width 59 height 10
click at [156, 299] on input "Enter the total number of approaches you selected above *" at bounding box center [200, 304] width 180 height 16
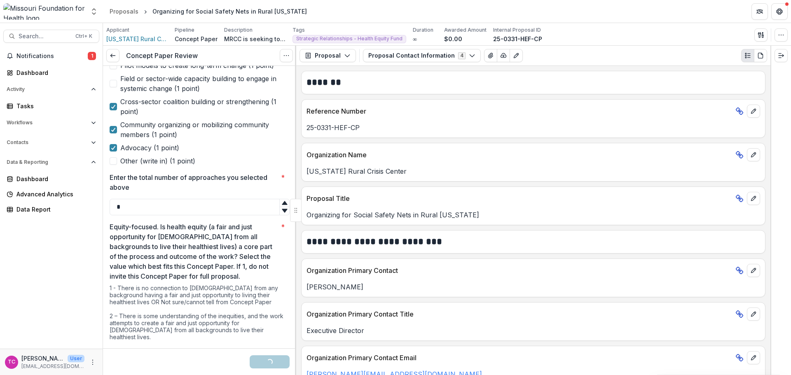
scroll to position [330, 0]
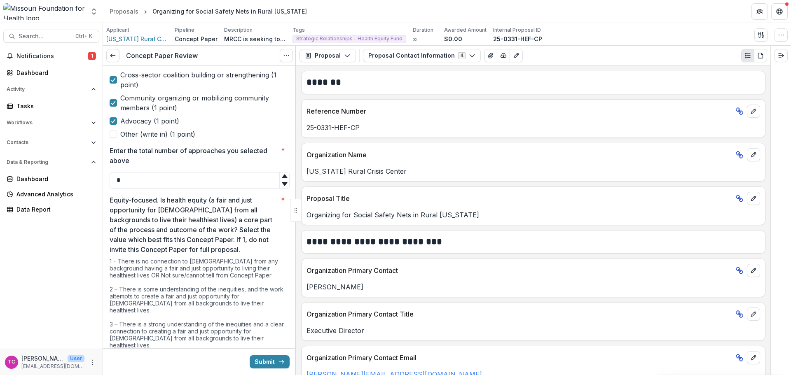
type input "*"
click at [231, 254] on p "Equity-focused. Is health equity (a fair and just opportunity for [DEMOGRAPHIC_…" at bounding box center [194, 224] width 168 height 59
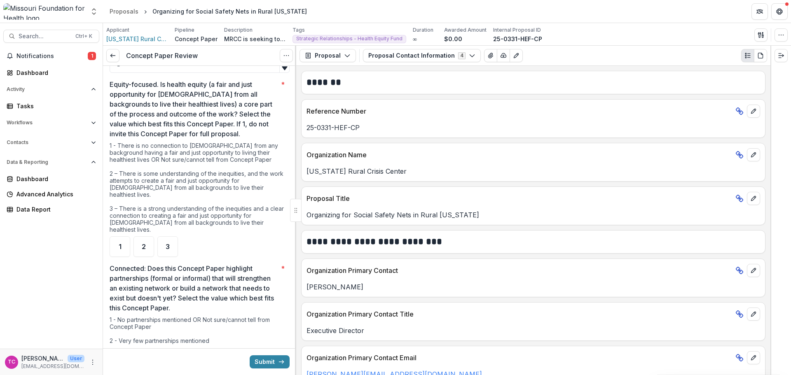
scroll to position [453, 0]
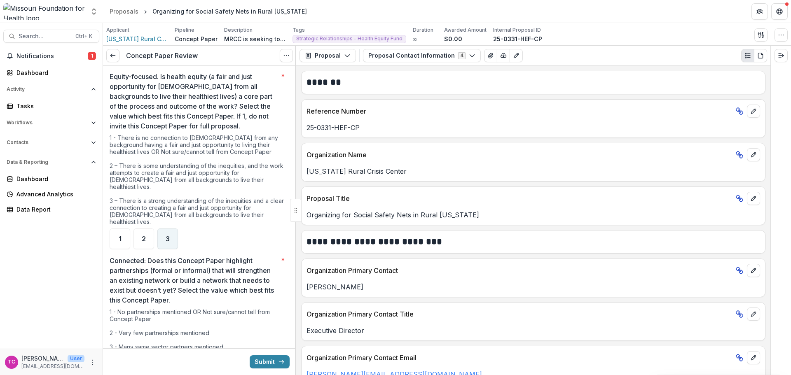
click at [166, 236] on span "3" at bounding box center [168, 239] width 4 height 7
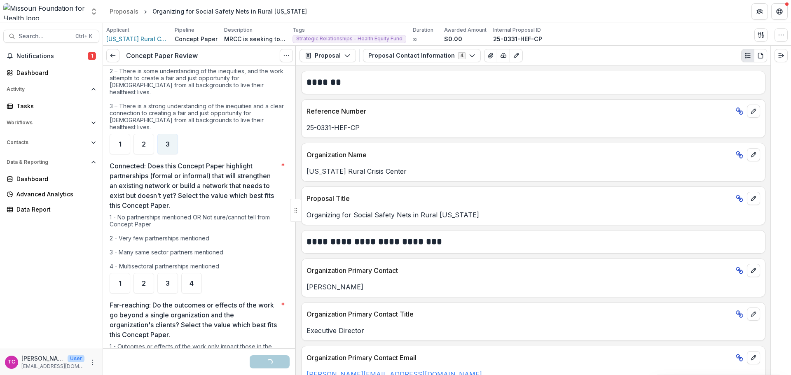
scroll to position [577, 0]
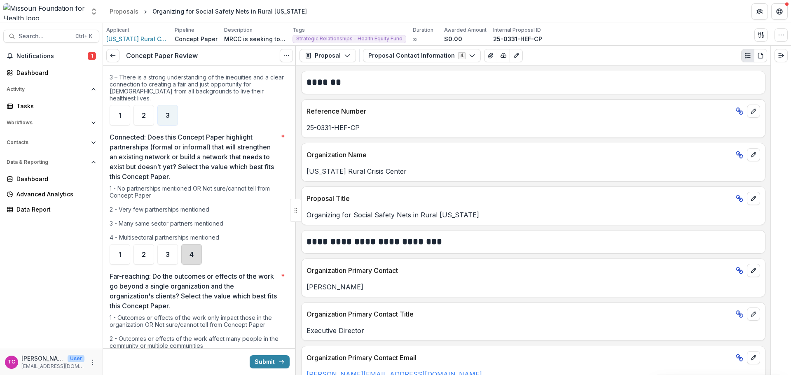
click at [197, 251] on div "4" at bounding box center [191, 254] width 21 height 21
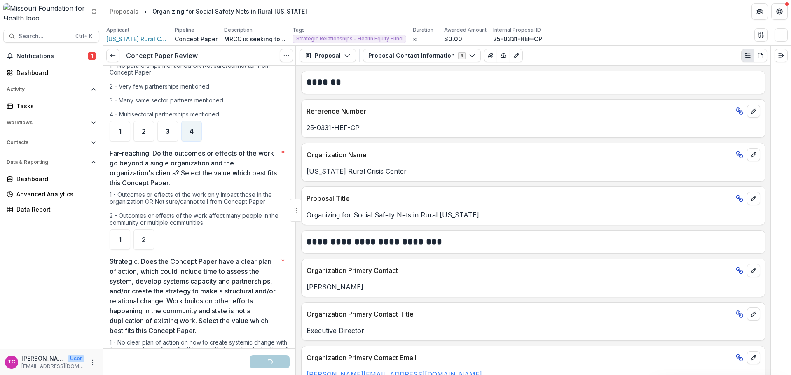
scroll to position [701, 0]
click at [148, 233] on div "2" at bounding box center [144, 239] width 21 height 21
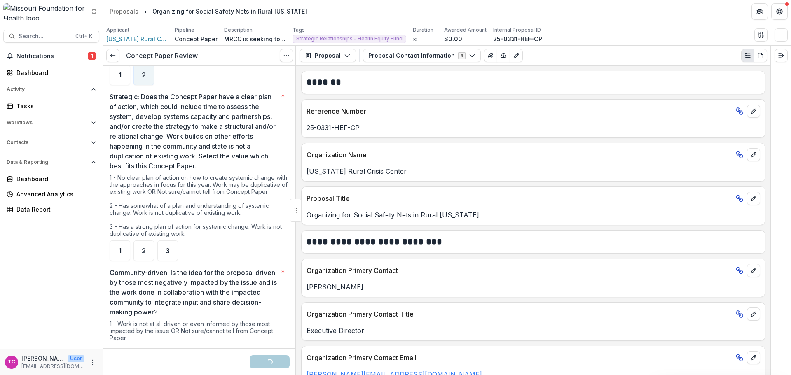
scroll to position [865, 0]
click at [164, 247] on div "3" at bounding box center [167, 250] width 21 height 21
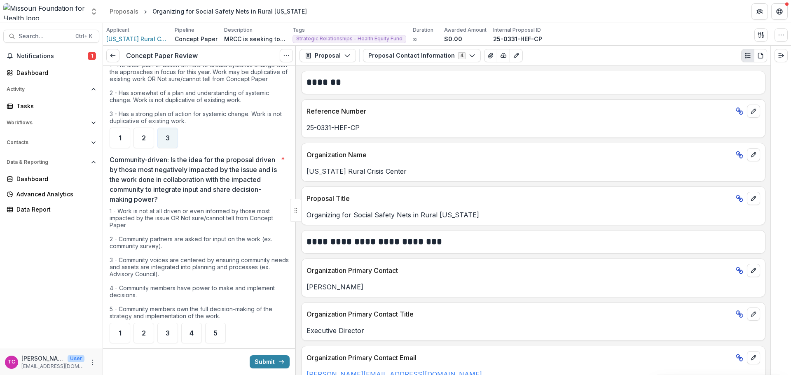
scroll to position [989, 0]
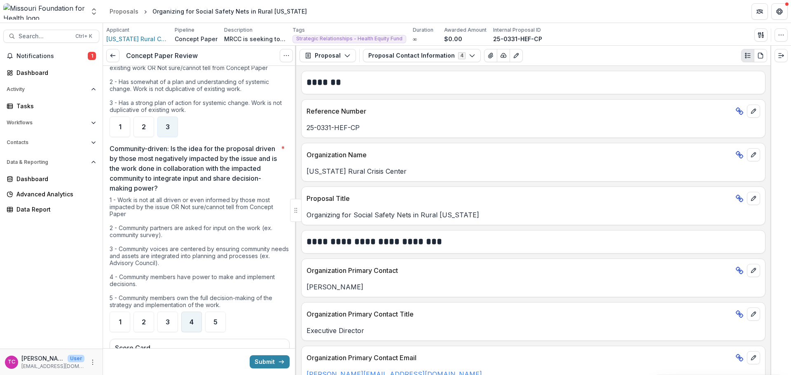
click at [192, 319] on span "4" at bounding box center [192, 322] width 4 height 7
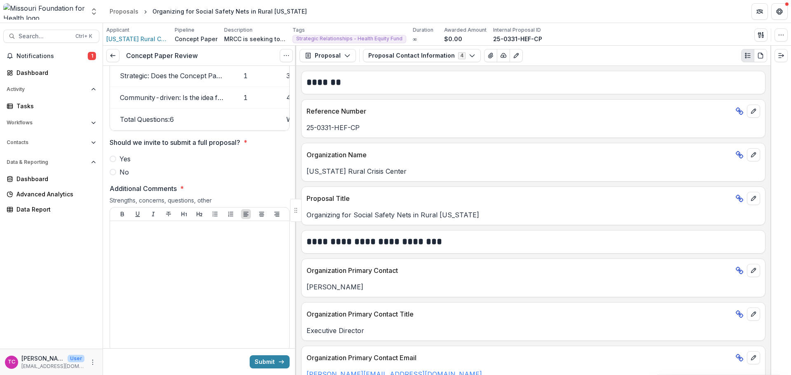
scroll to position [1401, 0]
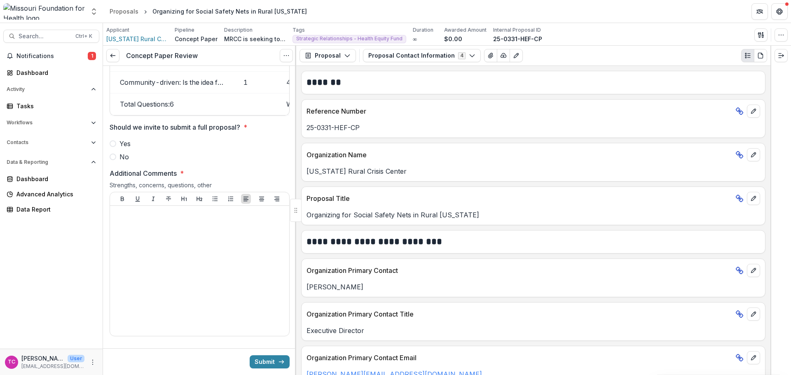
click at [128, 145] on span "Yes" at bounding box center [125, 144] width 11 height 10
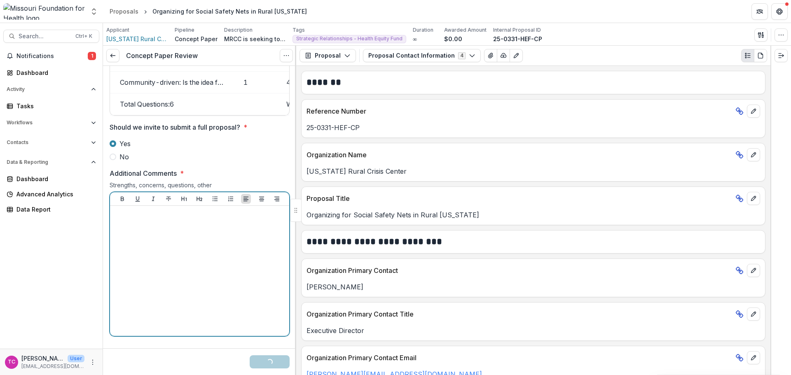
click at [186, 245] on div at bounding box center [199, 271] width 173 height 124
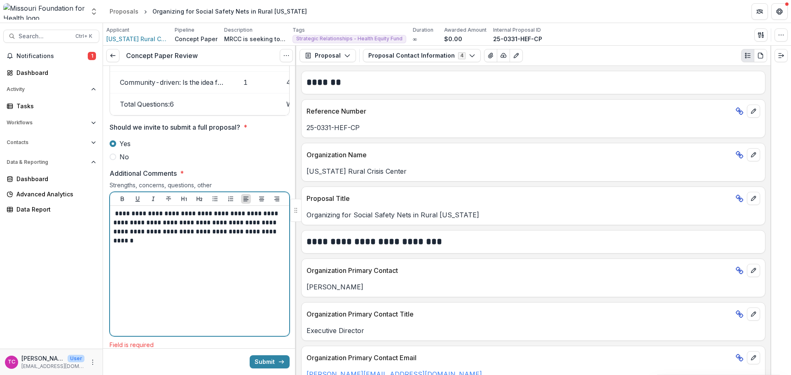
click at [256, 231] on p "**********" at bounding box center [198, 227] width 170 height 36
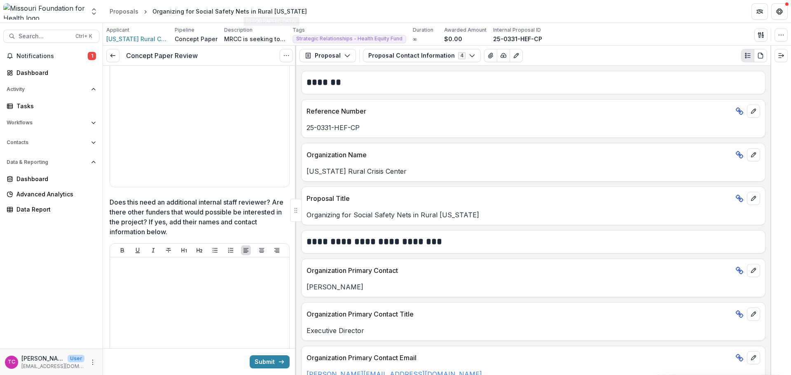
scroll to position [1813, 0]
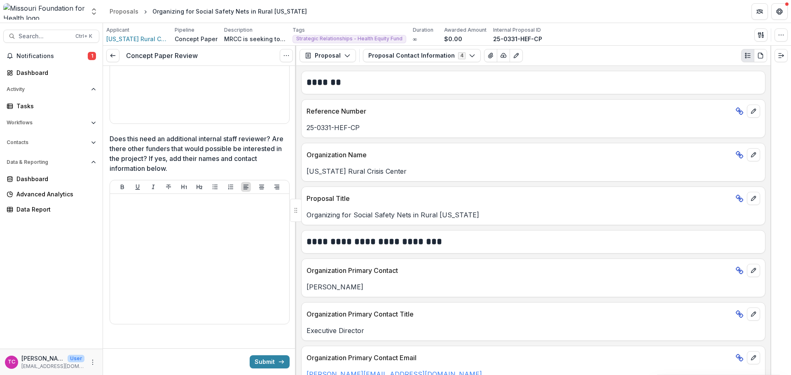
click at [263, 360] on button "Submit" at bounding box center [270, 362] width 40 height 13
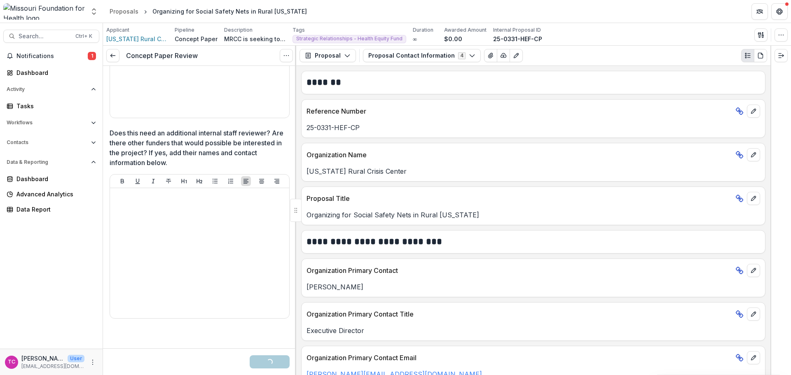
scroll to position [1805, 0]
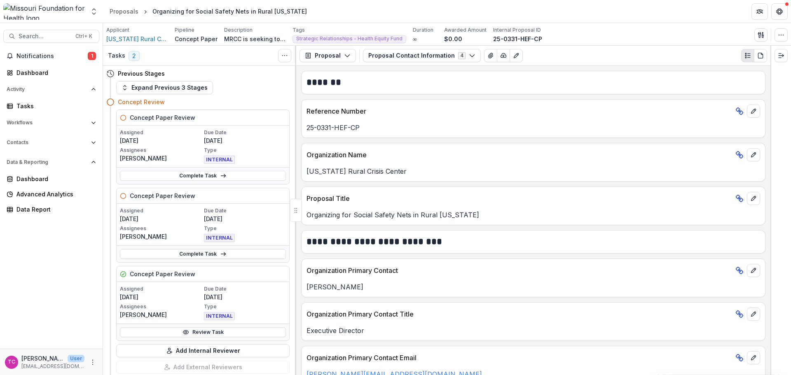
click at [92, 49] on button "Notifications 1" at bounding box center [51, 55] width 96 height 13
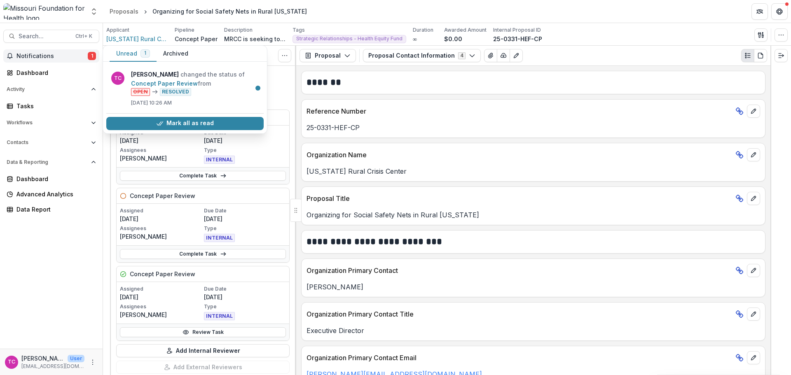
click at [89, 52] on span "1" at bounding box center [92, 56] width 8 height 8
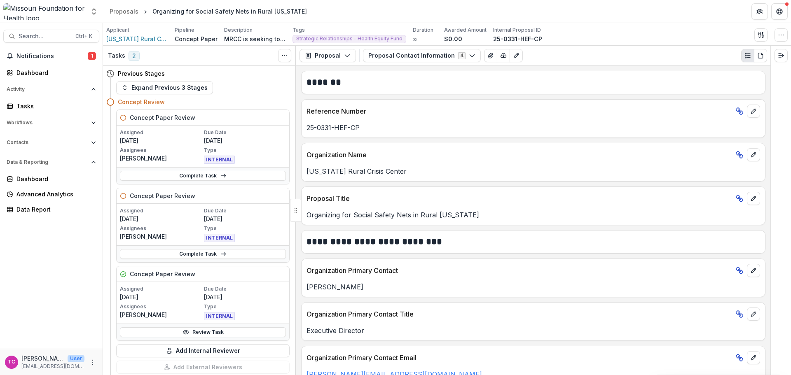
click at [56, 108] on div "Tasks" at bounding box center [54, 106] width 76 height 9
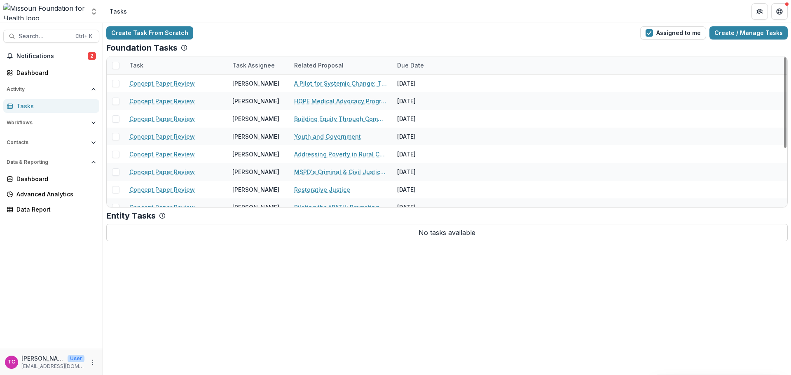
click at [61, 58] on span "Notifications" at bounding box center [51, 56] width 71 height 7
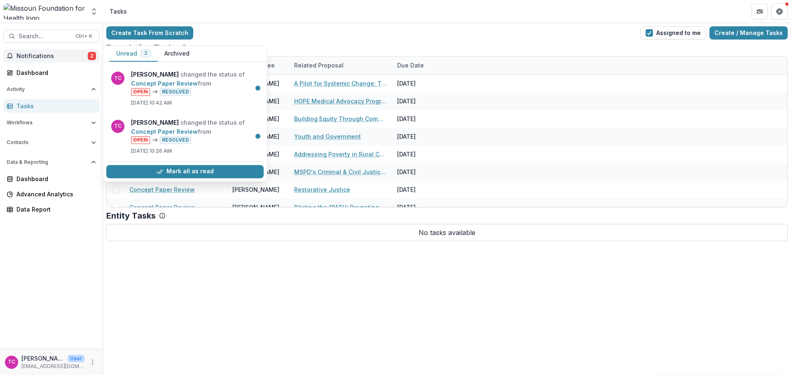
click at [61, 58] on span "Notifications" at bounding box center [51, 56] width 71 height 7
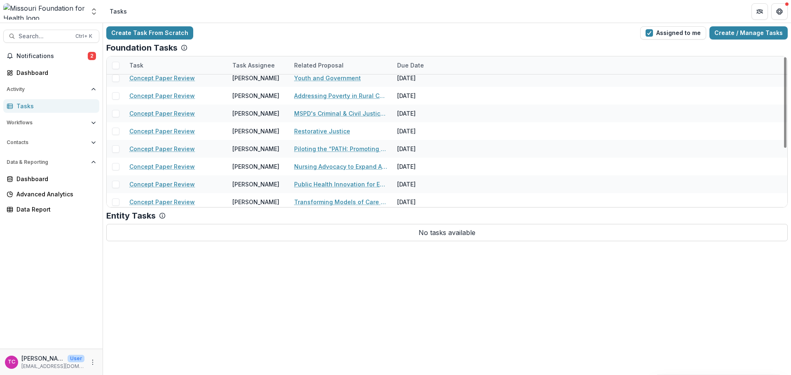
scroll to position [98, 0]
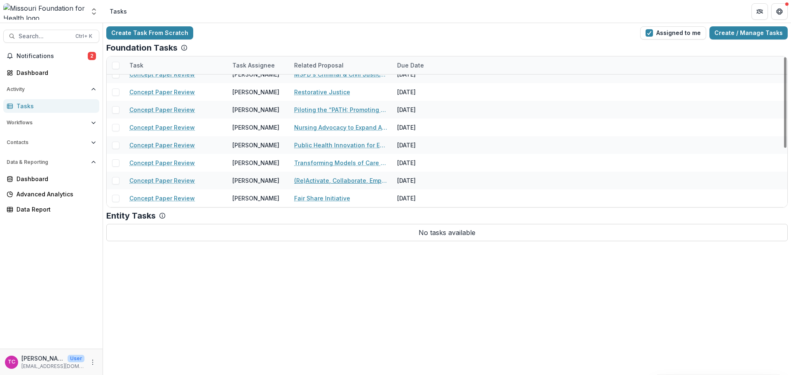
click at [305, 177] on link "(Re)Activate, Collaborate, Empower: [US_STATE]’s Blueprint for Preventing [MEDI…" at bounding box center [340, 180] width 93 height 9
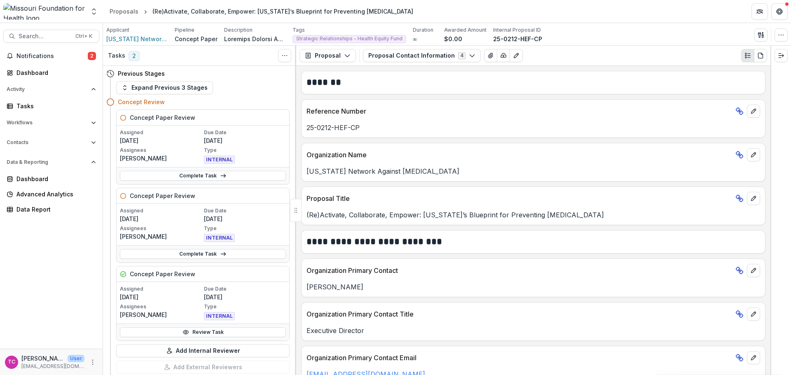
click at [190, 329] on link "Review Task" at bounding box center [203, 333] width 166 height 10
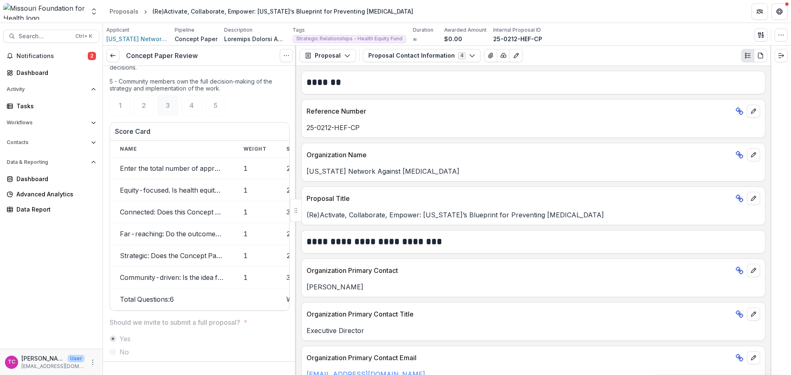
scroll to position [1195, 0]
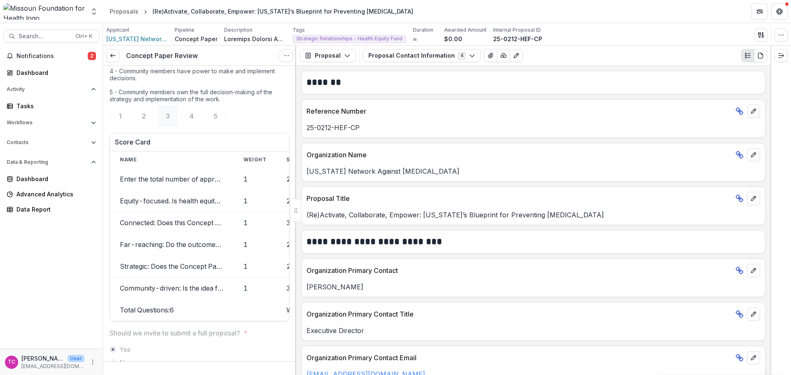
click at [115, 54] on icon at bounding box center [113, 55] width 7 height 7
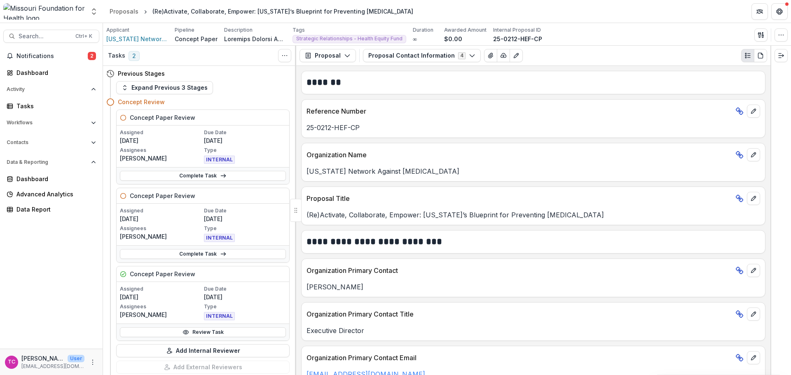
click at [142, 250] on link "Complete Task" at bounding box center [203, 254] width 166 height 10
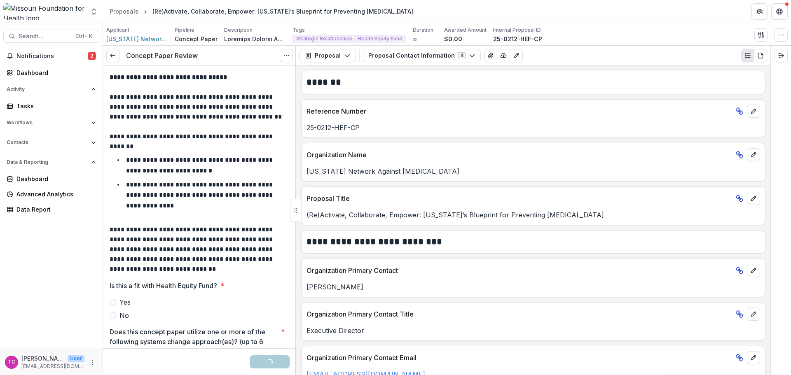
click at [113, 298] on label "Yes" at bounding box center [200, 303] width 180 height 10
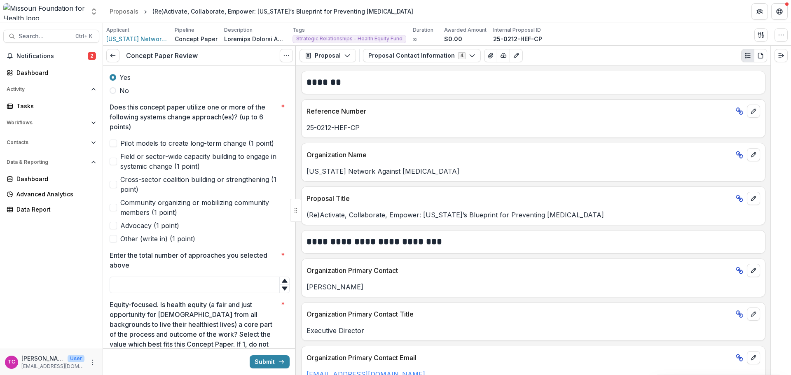
scroll to position [206, 0]
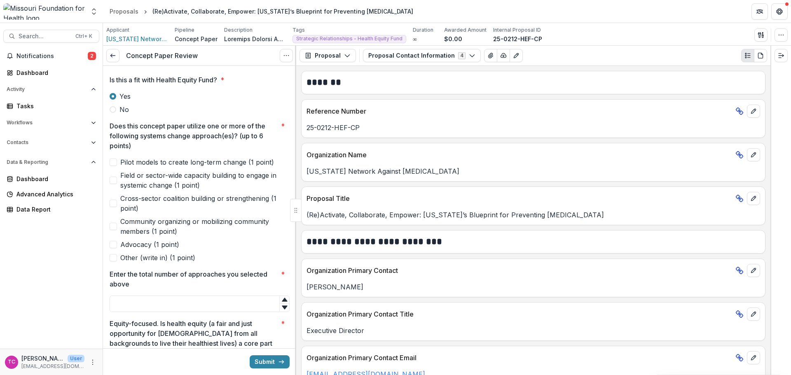
click at [161, 202] on span "Cross-sector coalition building or strengthening (1 point)" at bounding box center [204, 204] width 169 height 20
click at [159, 179] on span "Field or sector-wide capacity building to engage in systemic change (1 point)" at bounding box center [204, 181] width 169 height 20
click at [150, 244] on span "Advocacy (1 point)" at bounding box center [149, 245] width 59 height 10
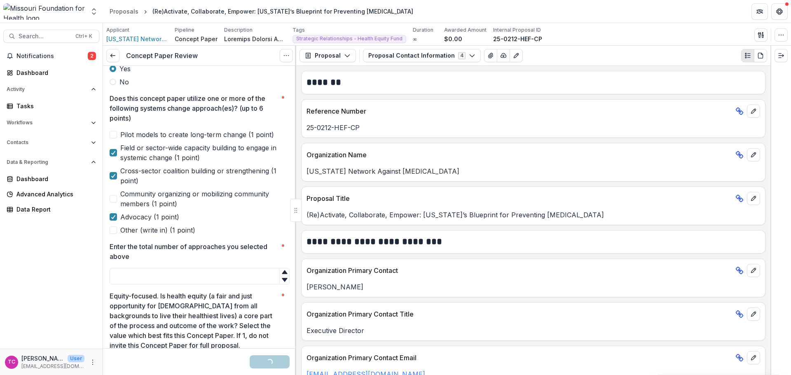
scroll to position [247, 0]
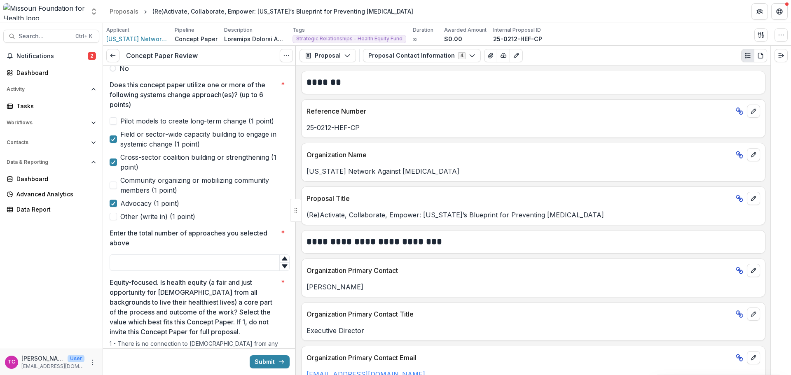
click at [152, 248] on div "Enter the total number of approaches you selected above *" at bounding box center [200, 249] width 180 height 43
click at [154, 260] on input "Enter the total number of approaches you selected above *" at bounding box center [200, 263] width 180 height 16
type input "*"
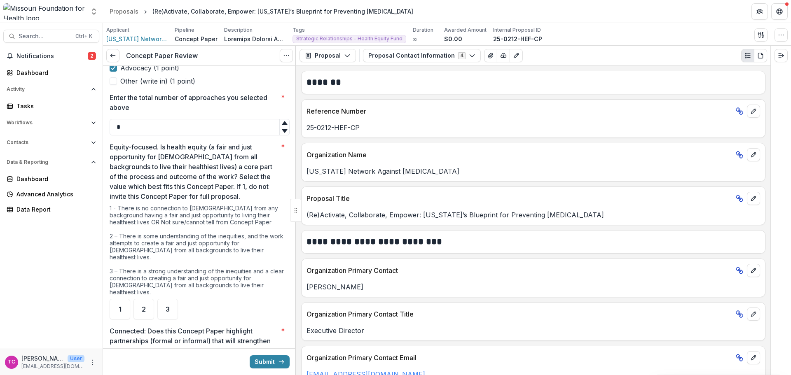
scroll to position [412, 0]
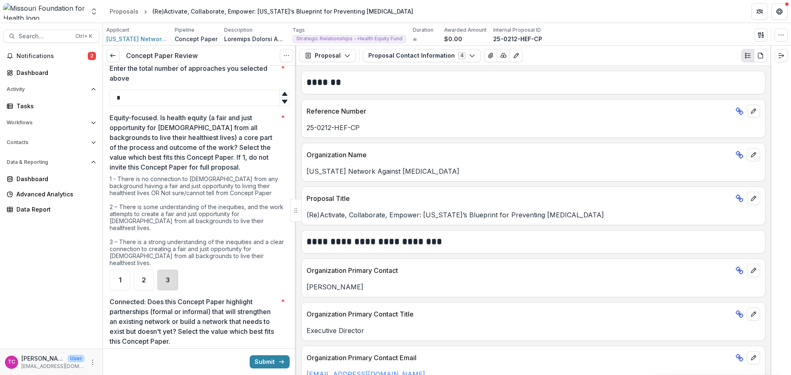
click at [174, 270] on div "3" at bounding box center [167, 280] width 21 height 21
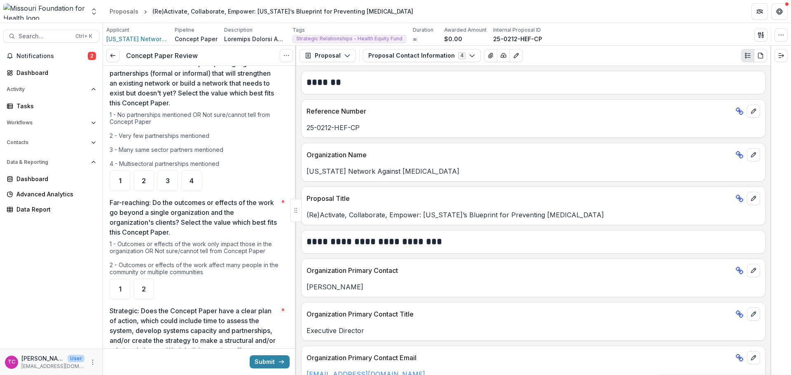
scroll to position [659, 0]
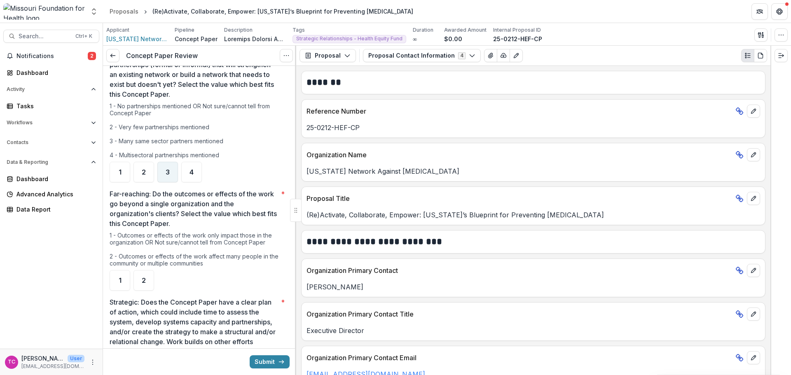
click at [174, 163] on div "3" at bounding box center [167, 172] width 21 height 21
click at [144, 273] on div "2" at bounding box center [144, 280] width 21 height 21
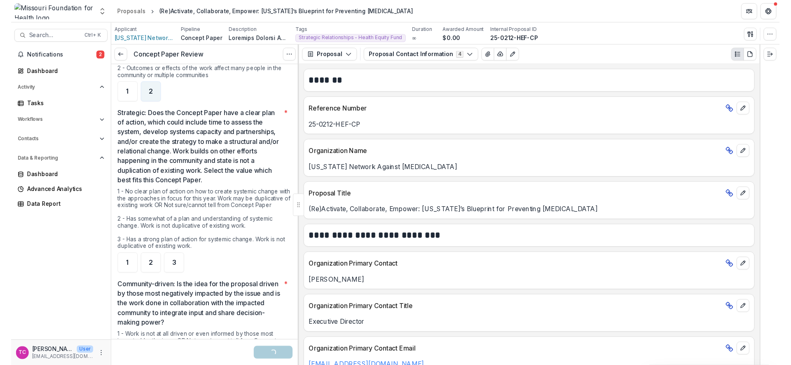
scroll to position [865, 0]
